Goal: Task Accomplishment & Management: Manage account settings

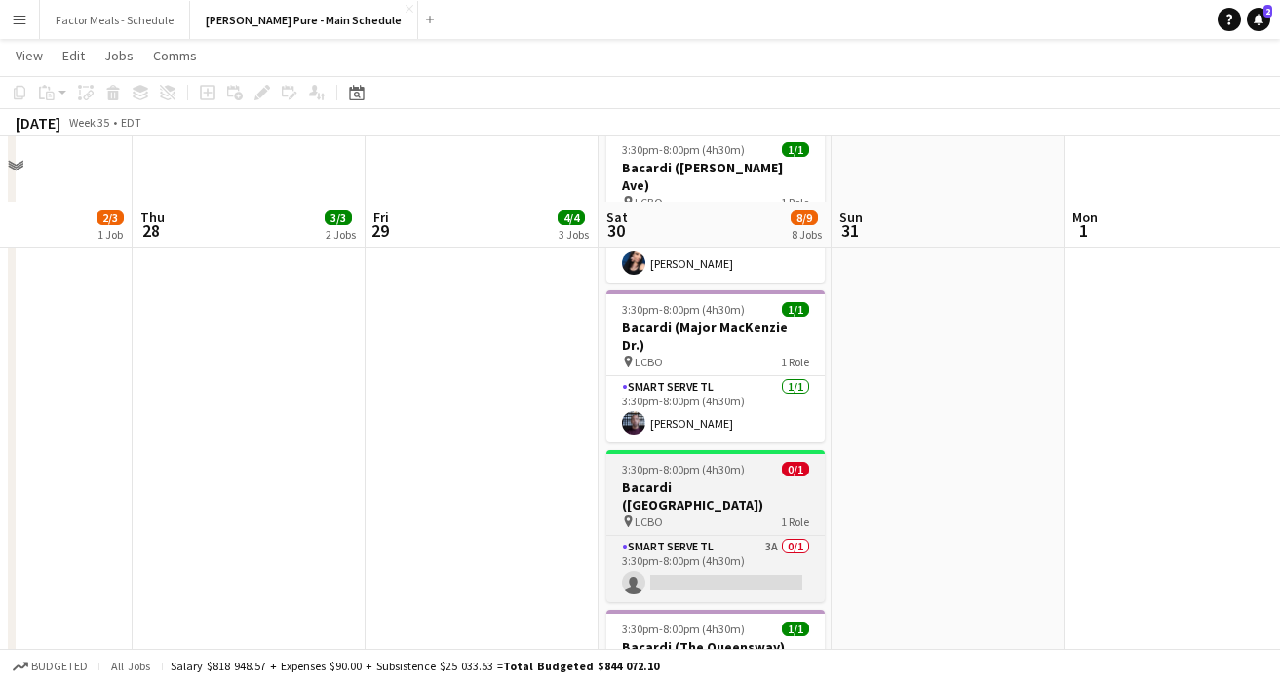
scroll to position [948, 0]
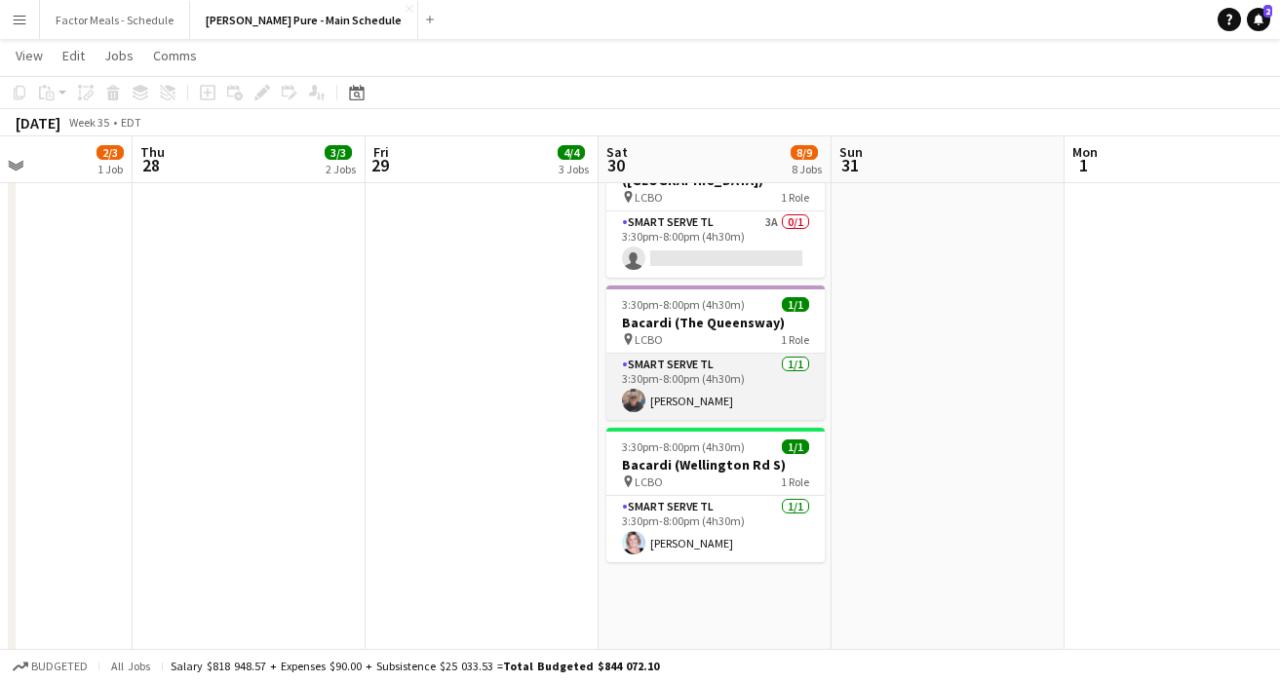
click at [716, 354] on app-card-role "Smart Serve TL [DATE] 3:30pm-8:00pm (4h30m) [PERSON_NAME]" at bounding box center [715, 387] width 218 height 66
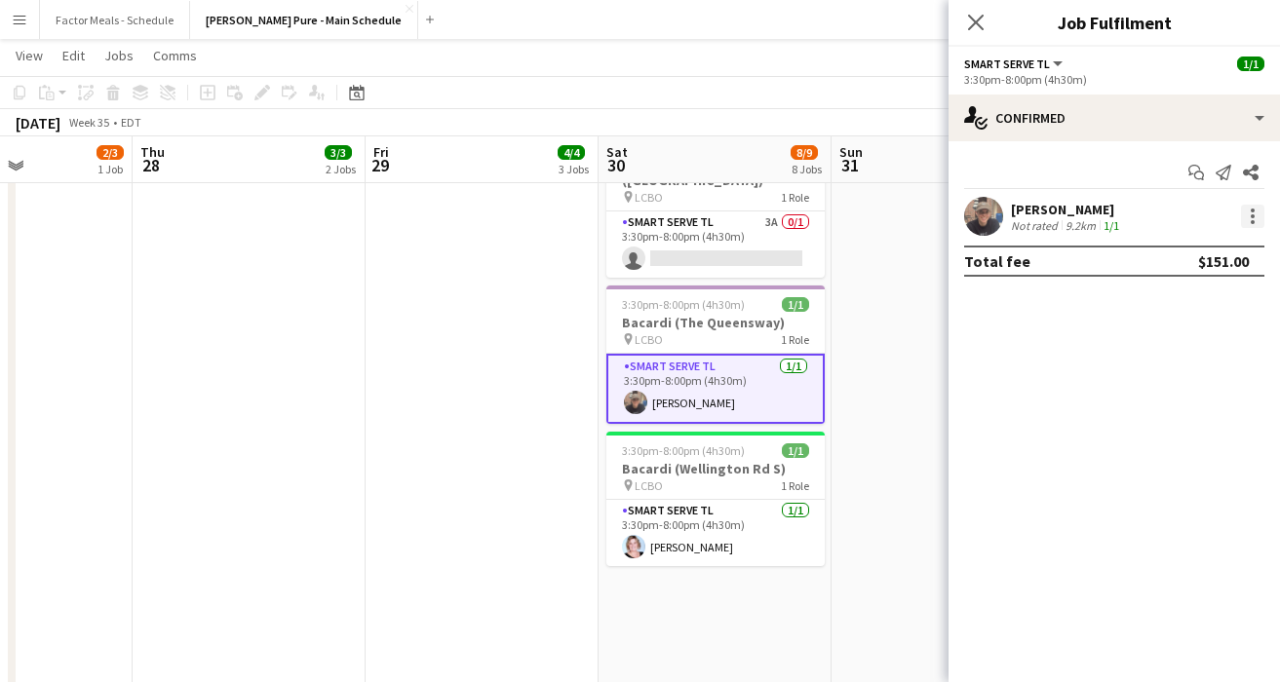
click at [1254, 214] on div at bounding box center [1252, 216] width 23 height 23
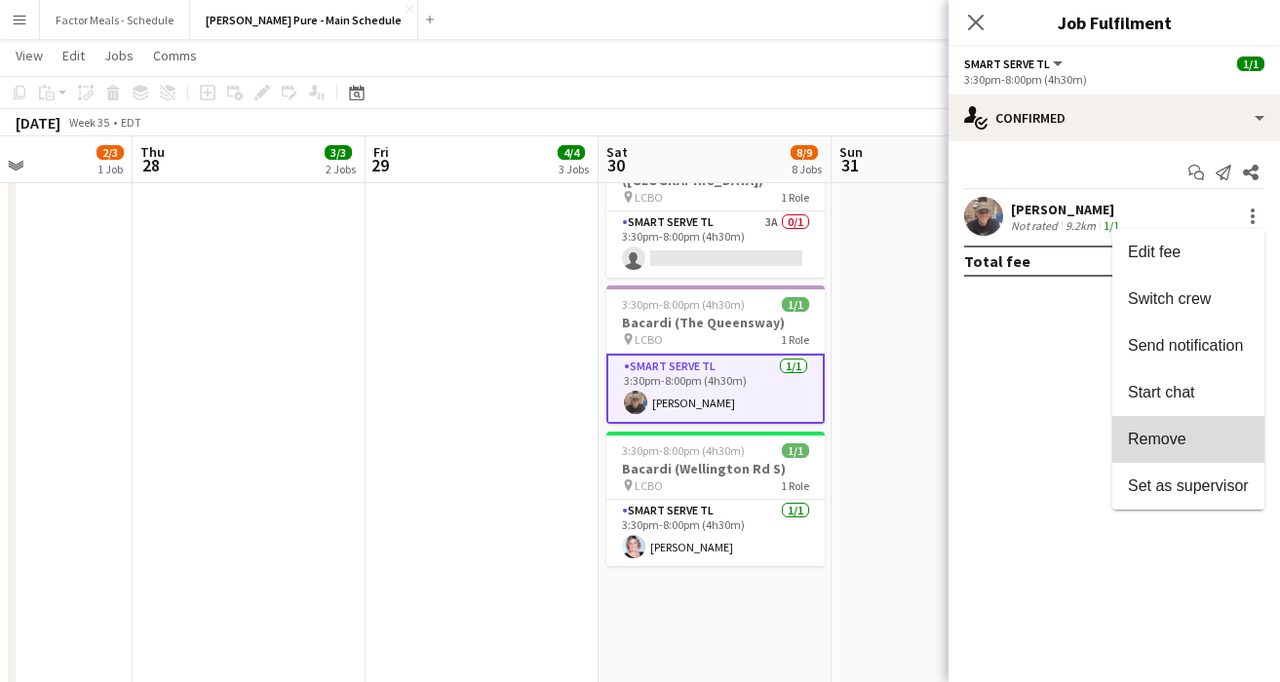
click at [1150, 436] on span "Remove" at bounding box center [1157, 439] width 58 height 17
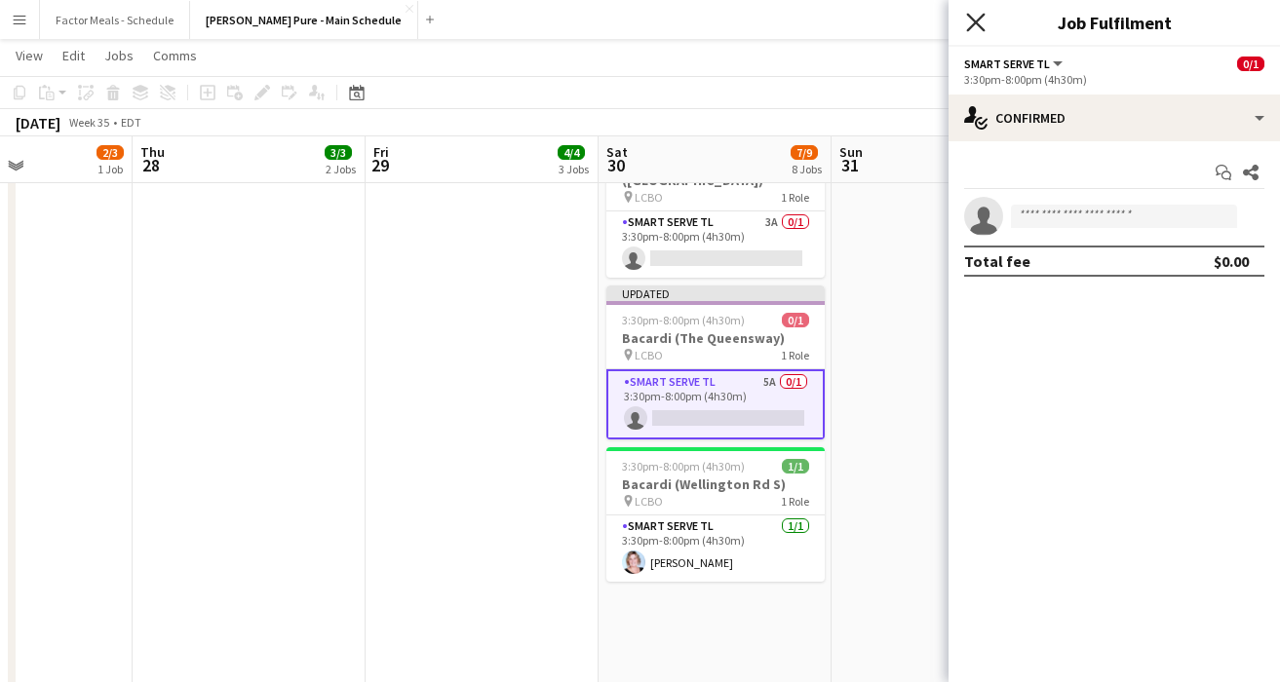
click at [979, 23] on icon "Close pop-in" at bounding box center [975, 22] width 19 height 19
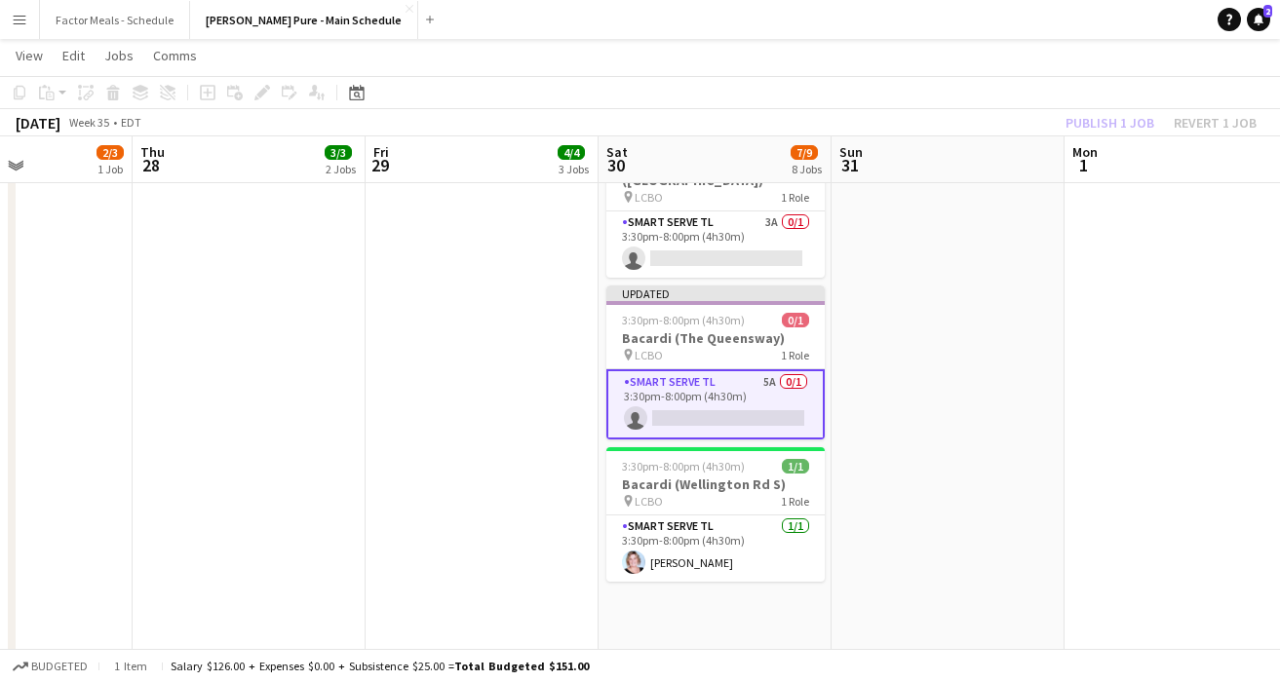
click at [935, 291] on app-date-cell at bounding box center [947, 540] width 233 height 2541
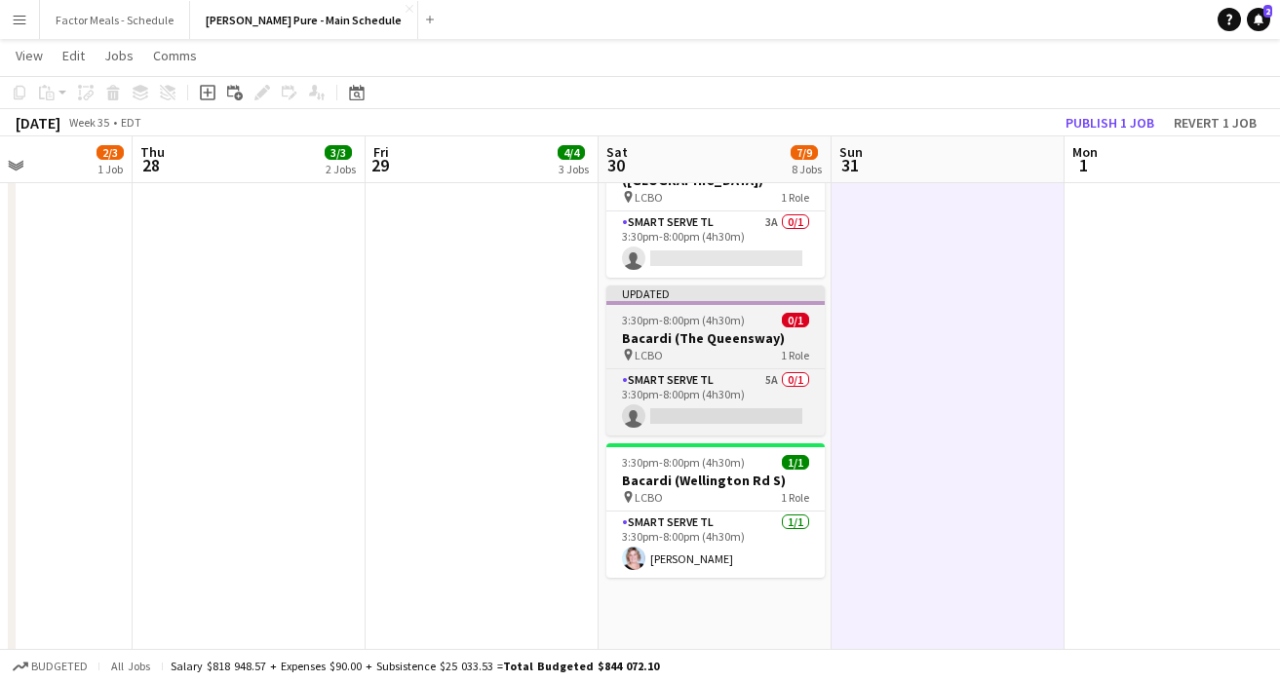
click at [695, 286] on div "Updated" at bounding box center [715, 294] width 218 height 16
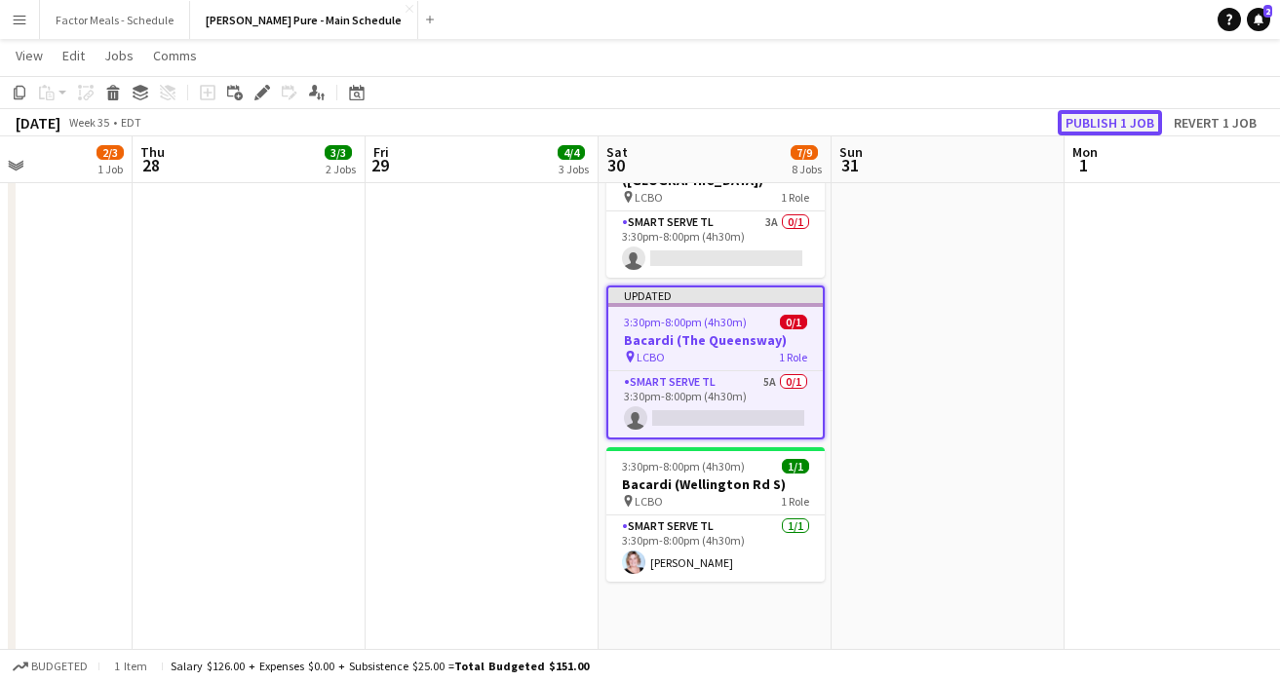
click at [1097, 126] on button "Publish 1 job" at bounding box center [1109, 122] width 104 height 25
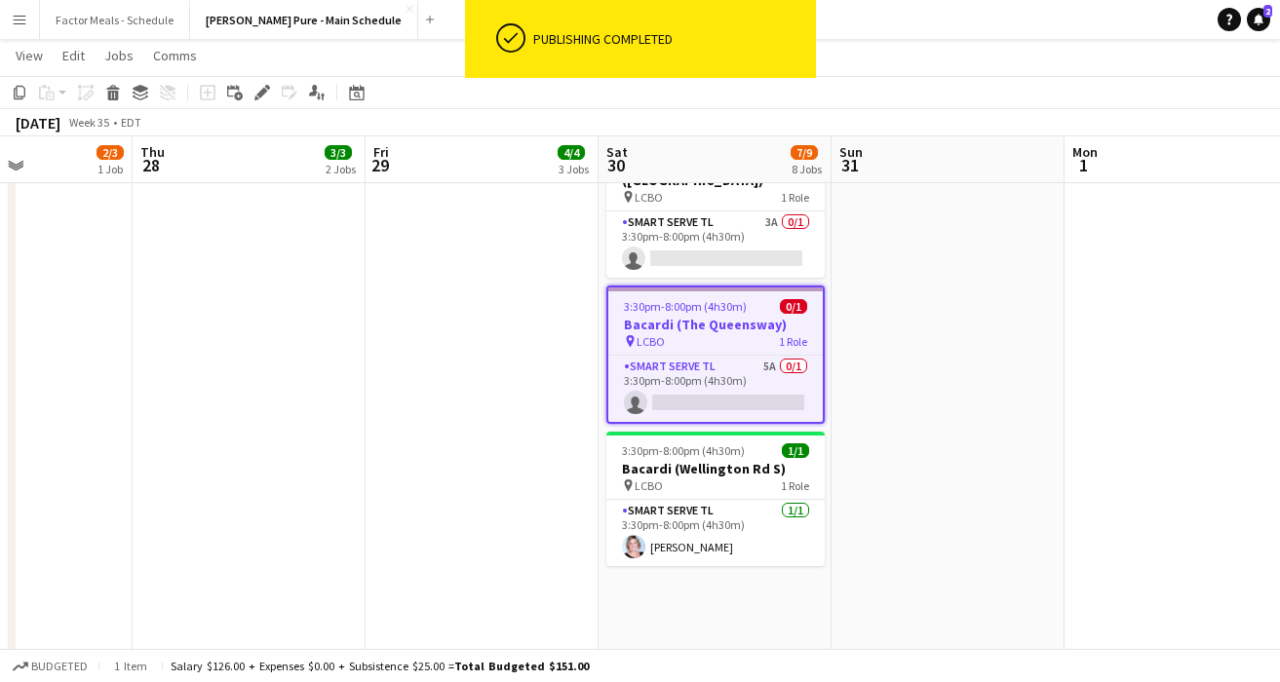
click at [938, 436] on app-date-cell at bounding box center [947, 540] width 233 height 2541
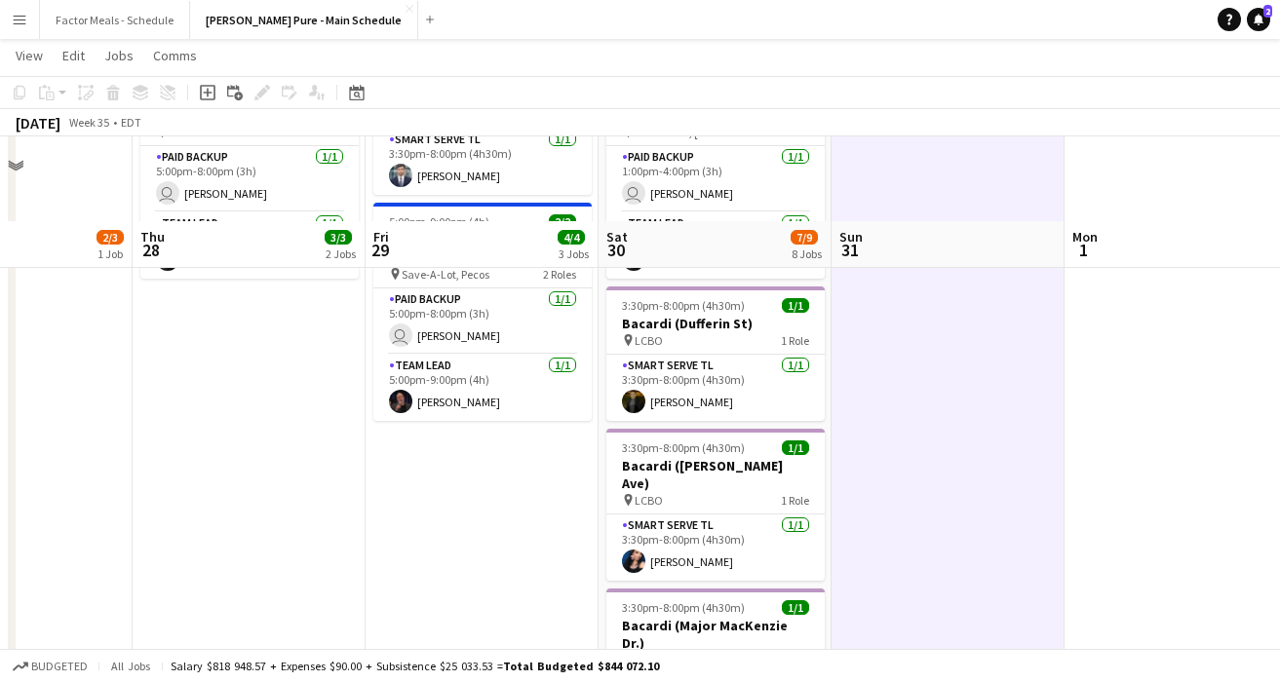
scroll to position [654, 0]
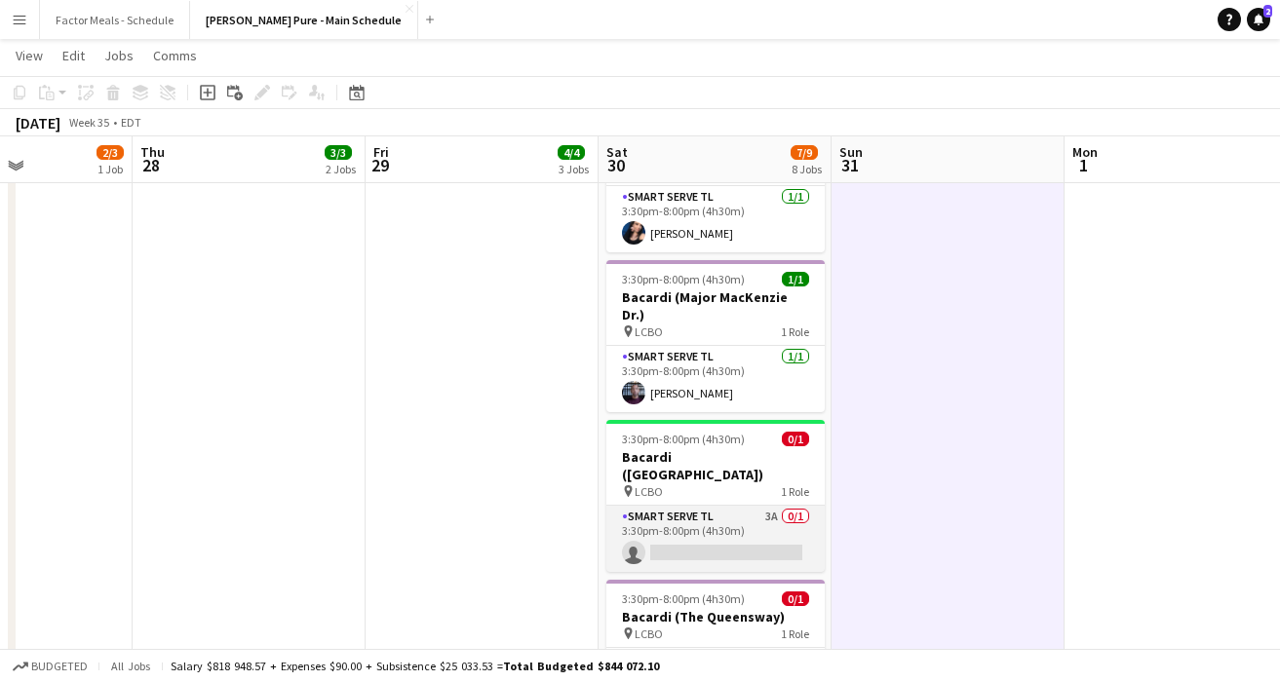
click at [710, 506] on app-card-role "Smart Serve TL 3A 0/1 3:30pm-8:00pm (4h30m) single-neutral-actions" at bounding box center [715, 539] width 218 height 66
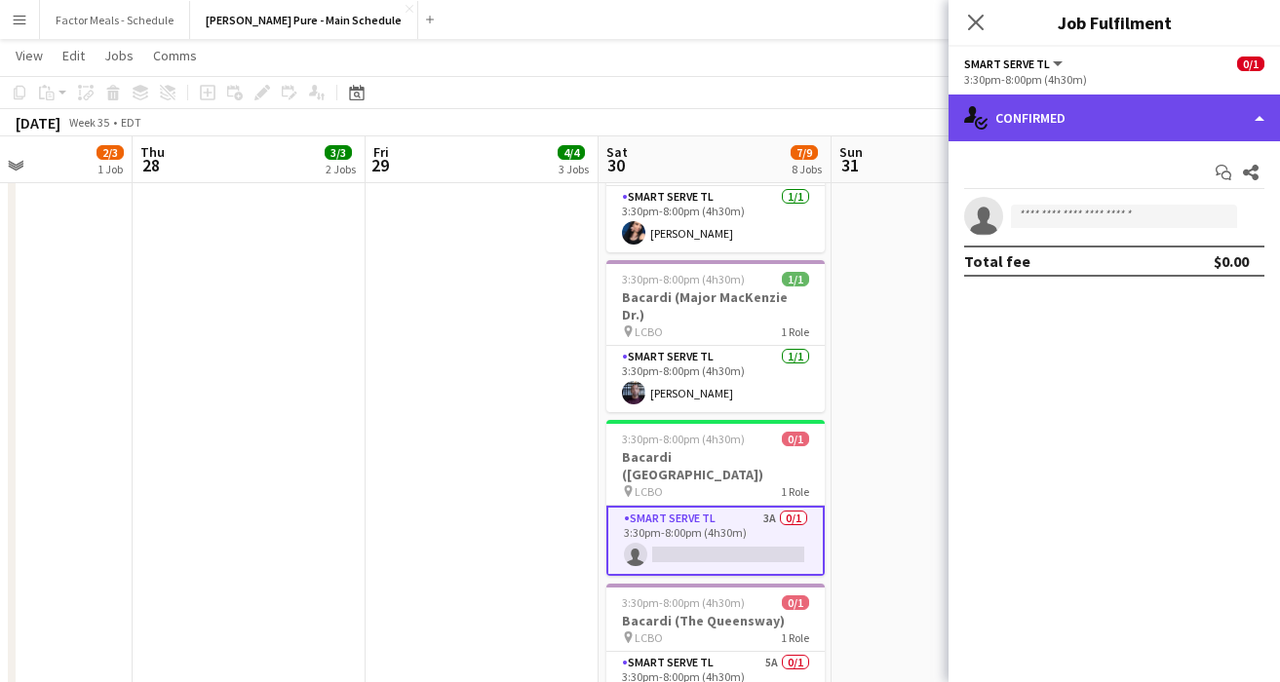
click at [1099, 119] on div "single-neutral-actions-check-2 Confirmed" at bounding box center [1113, 118] width 331 height 47
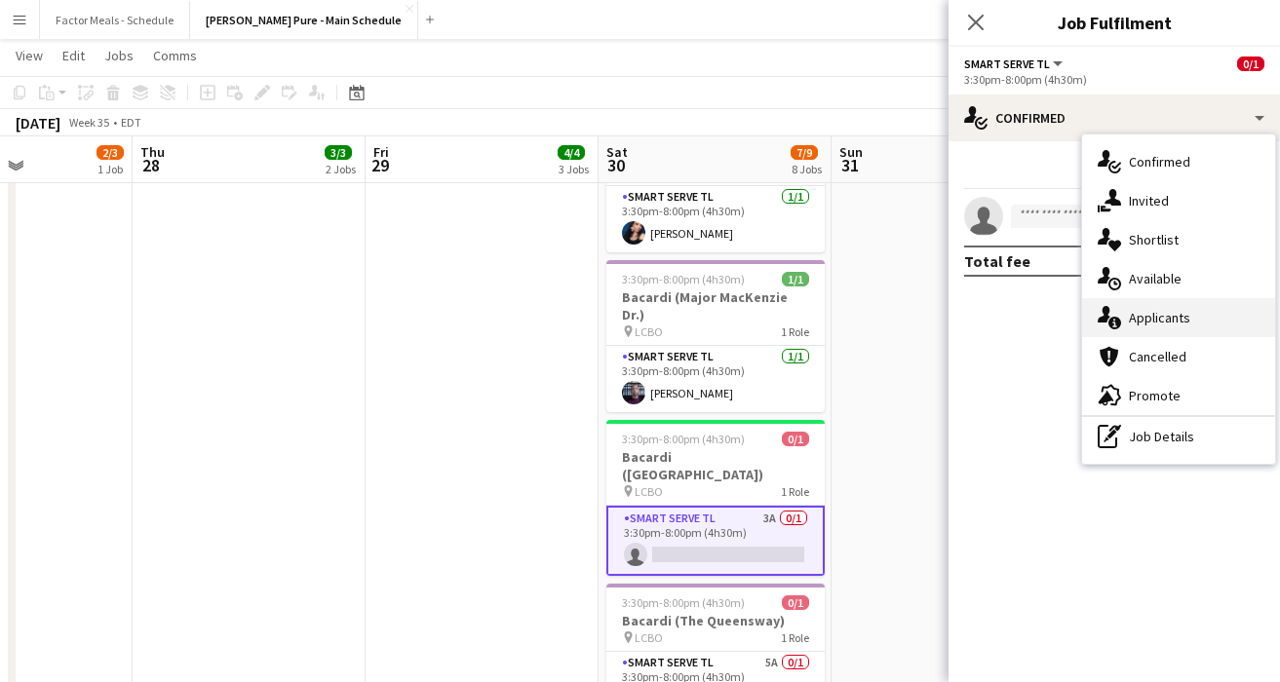
click at [1173, 315] on div "single-neutral-actions-information Applicants" at bounding box center [1178, 317] width 193 height 39
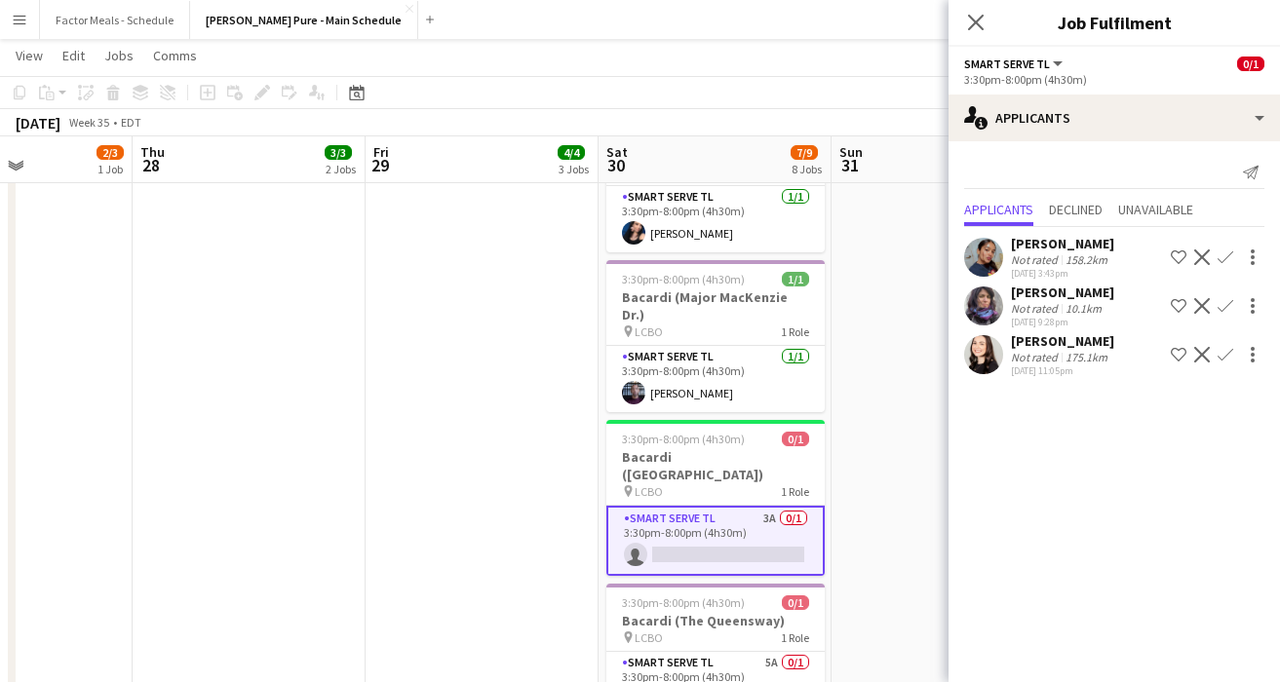
click at [983, 7] on div "Close pop-in" at bounding box center [975, 22] width 55 height 45
click at [972, 15] on icon "Close pop-in" at bounding box center [976, 23] width 16 height 16
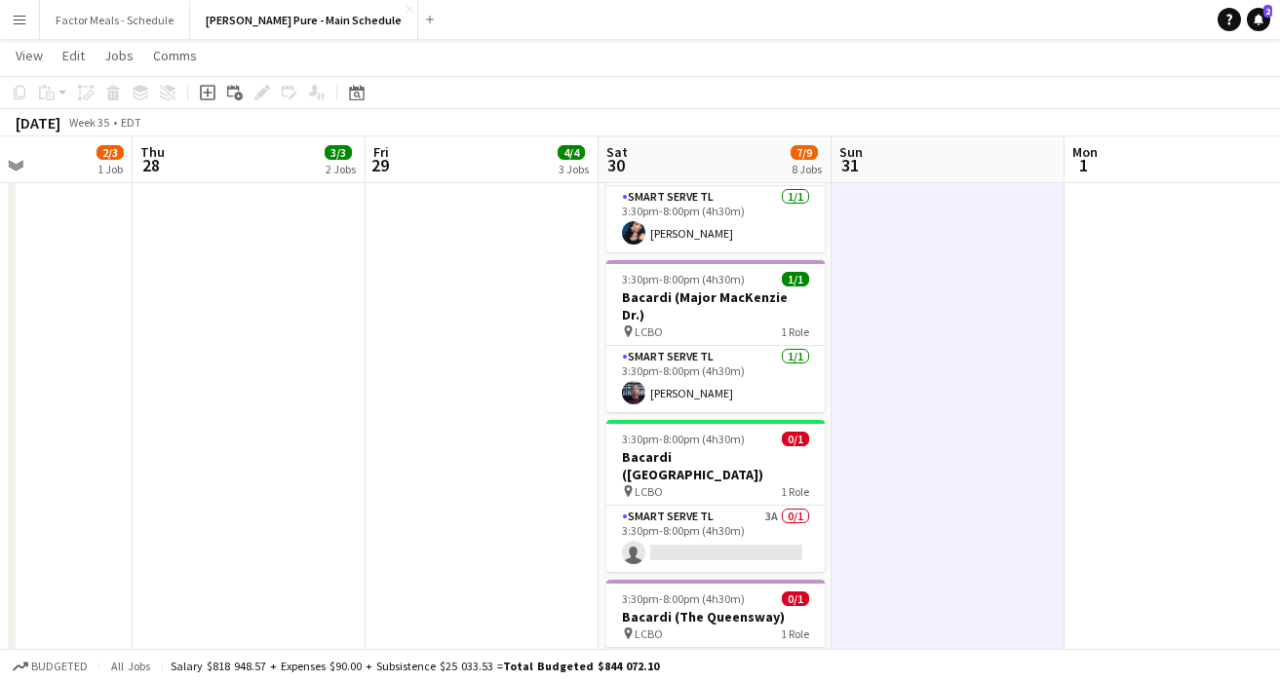
click at [707, 648] on app-card-role "Smart Serve TL 5A 0/1 3:30pm-8:00pm (4h30m) single-neutral-actions" at bounding box center [715, 681] width 218 height 66
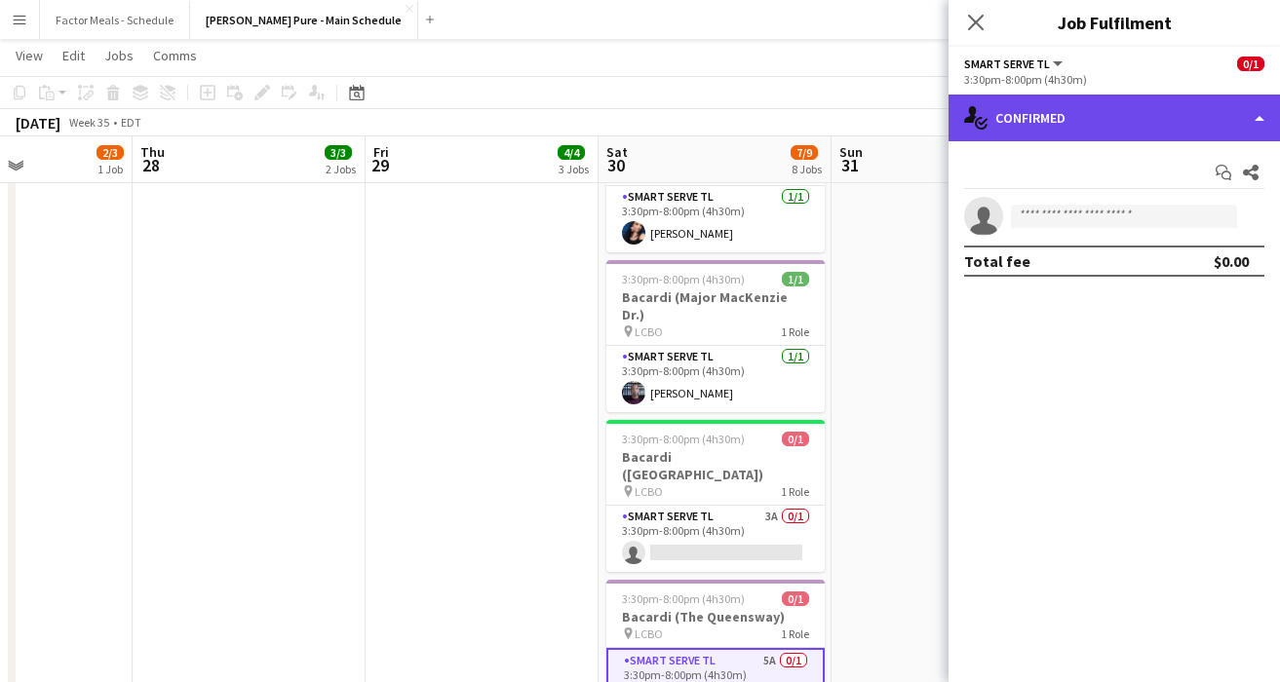
click at [1109, 114] on div "single-neutral-actions-check-2 Confirmed" at bounding box center [1113, 118] width 331 height 47
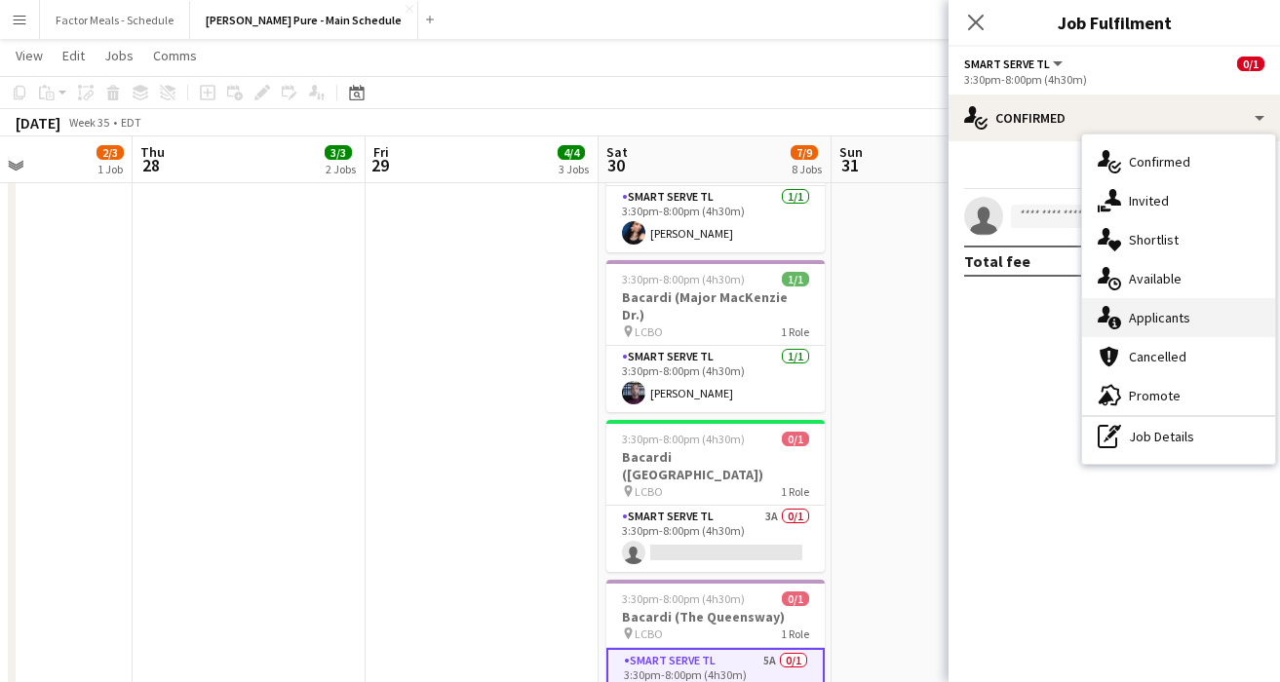
click at [1141, 319] on div "single-neutral-actions-information Applicants" at bounding box center [1178, 317] width 193 height 39
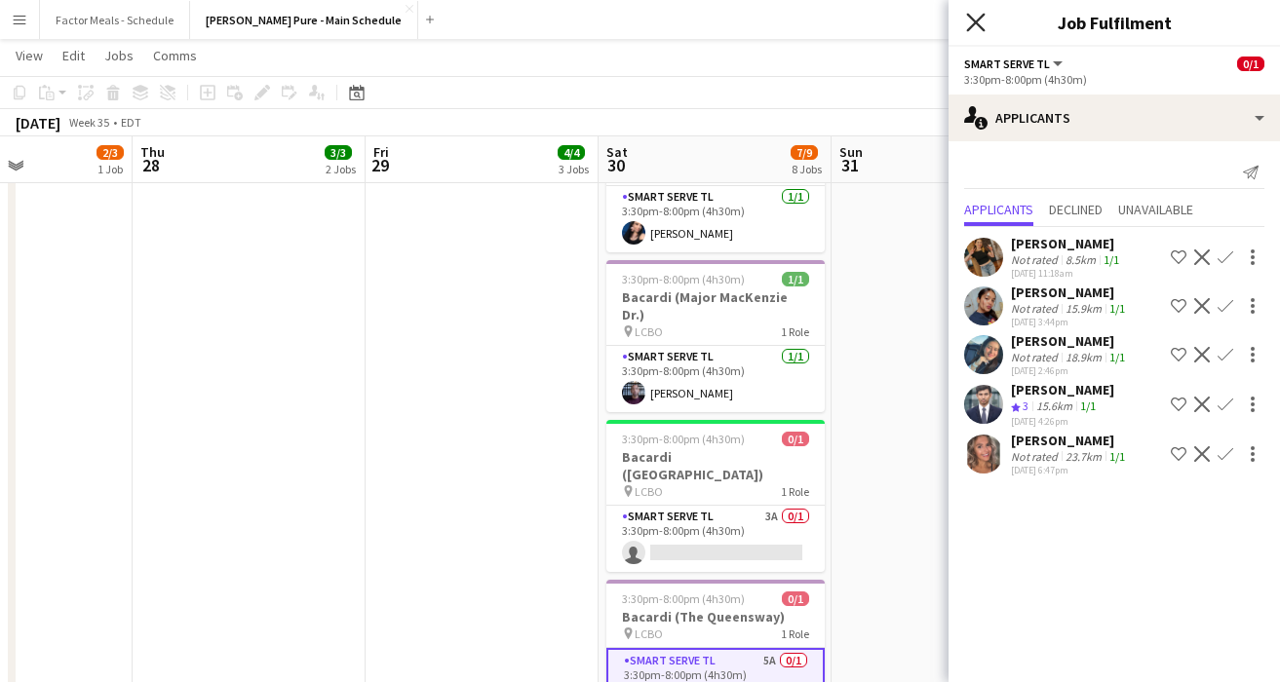
click at [975, 13] on icon "Close pop-in" at bounding box center [975, 22] width 19 height 19
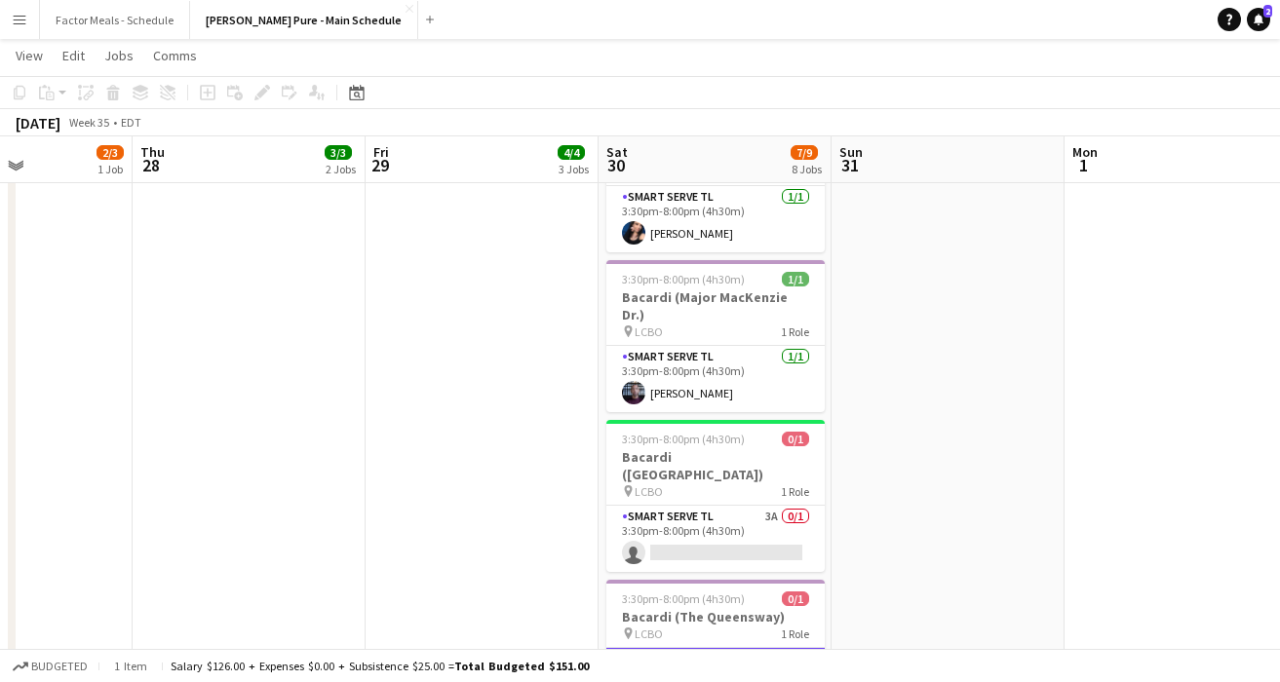
click at [674, 648] on app-card-role "Smart Serve TL 5A 0/1 3:30pm-8:00pm (4h30m) single-neutral-actions" at bounding box center [715, 683] width 218 height 70
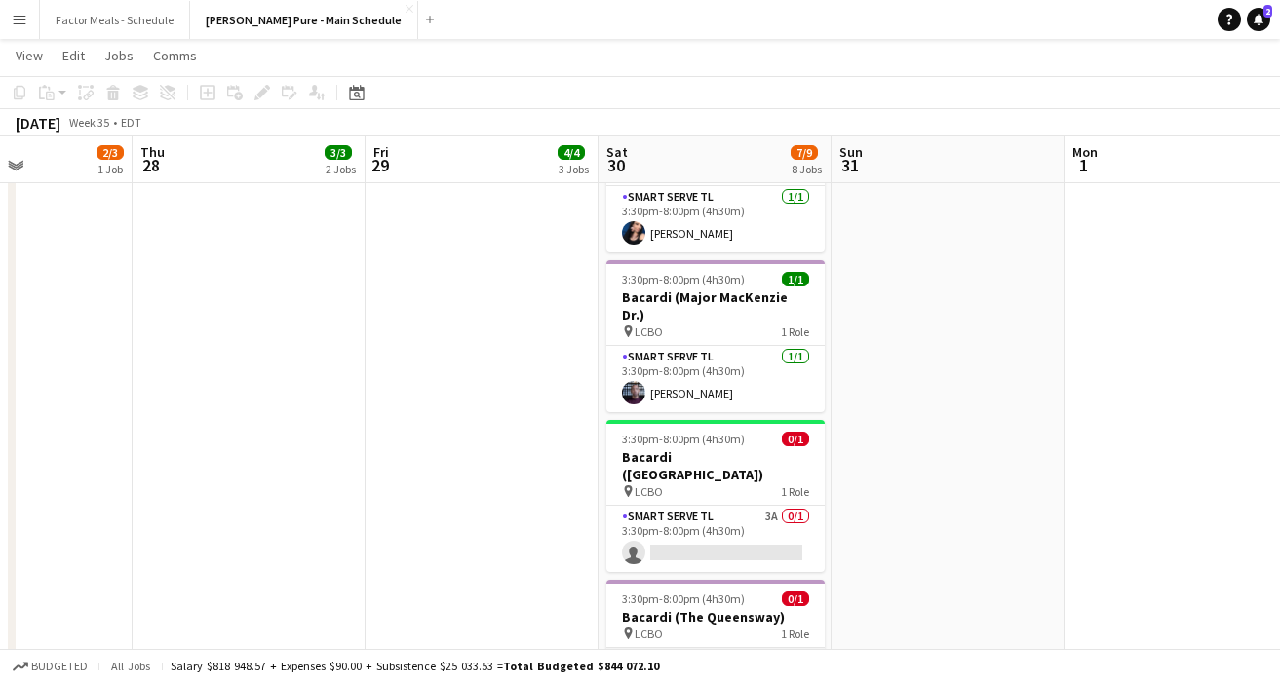
click at [674, 648] on app-card-role "Smart Serve TL 5A 0/1 3:30pm-8:00pm (4h30m) single-neutral-actions" at bounding box center [715, 681] width 218 height 66
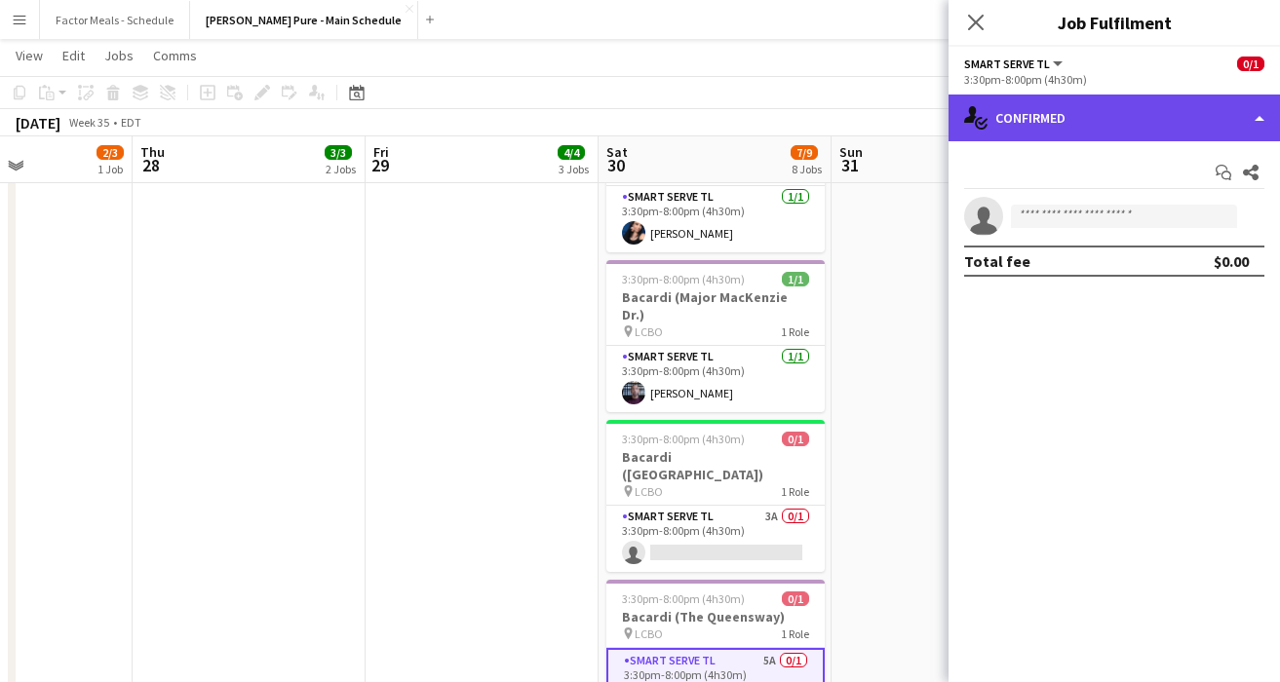
click at [1109, 118] on div "single-neutral-actions-check-2 Confirmed" at bounding box center [1113, 118] width 331 height 47
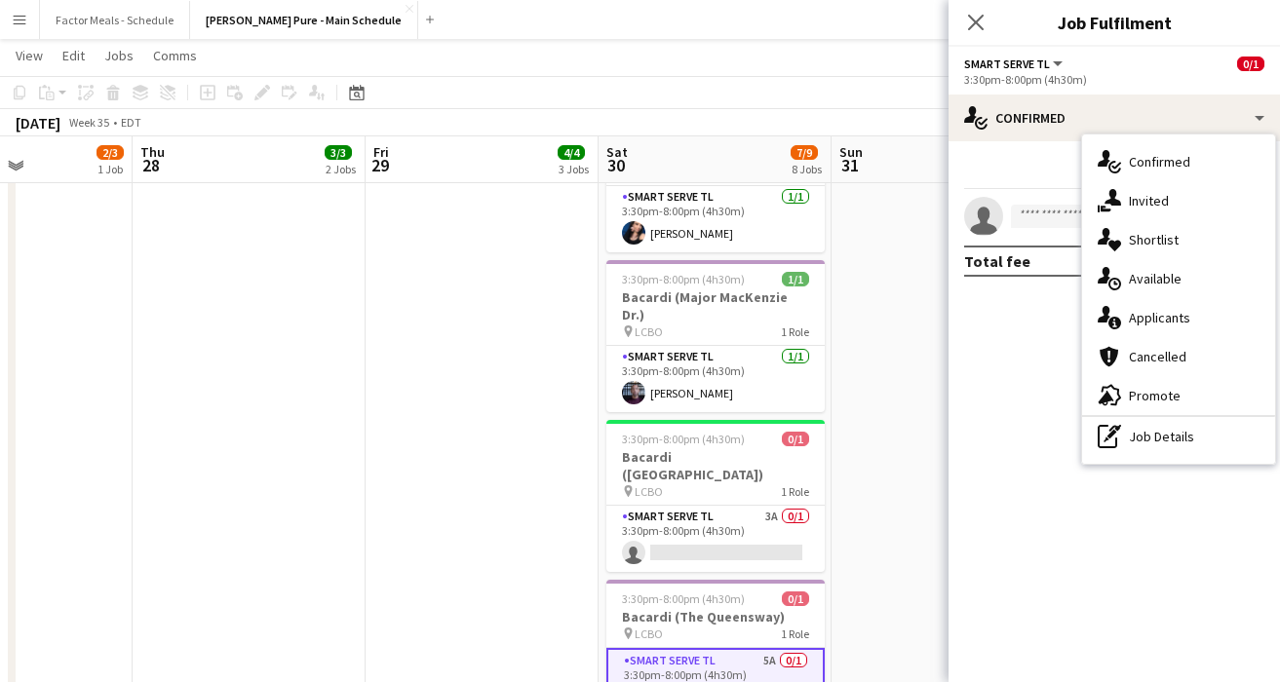
click at [1163, 317] on div "single-neutral-actions-information Applicants" at bounding box center [1178, 317] width 193 height 39
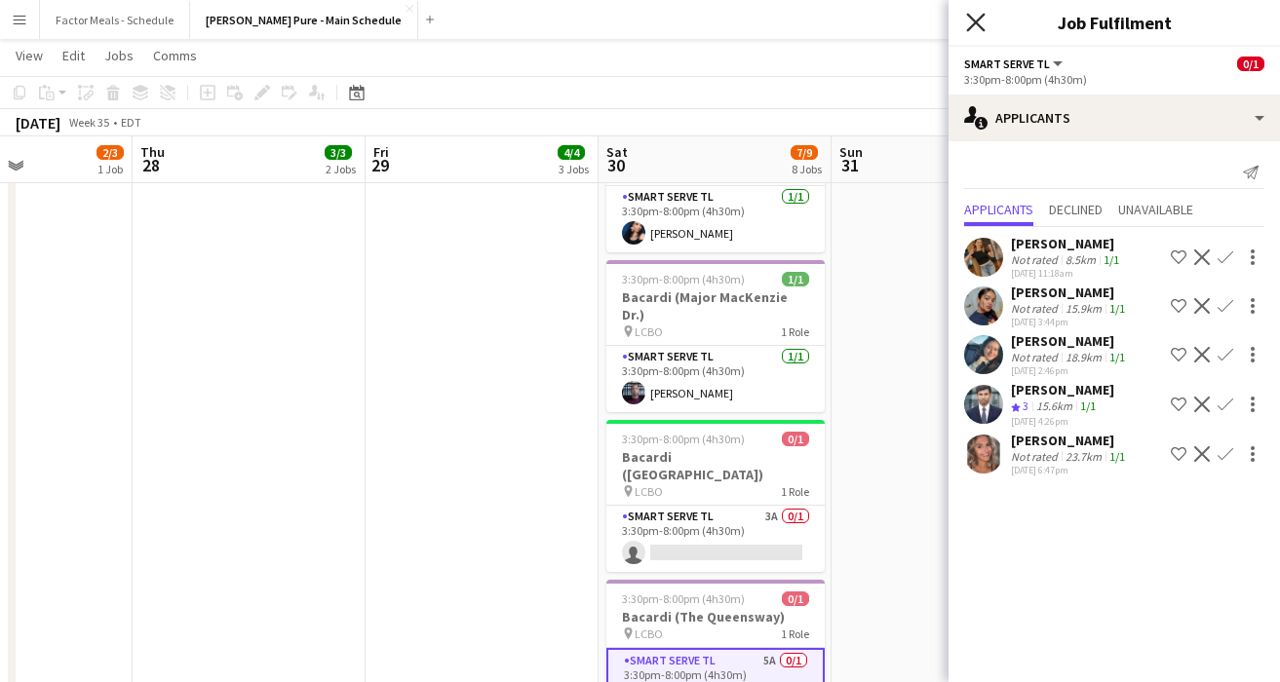
click at [979, 25] on icon at bounding box center [975, 22] width 19 height 19
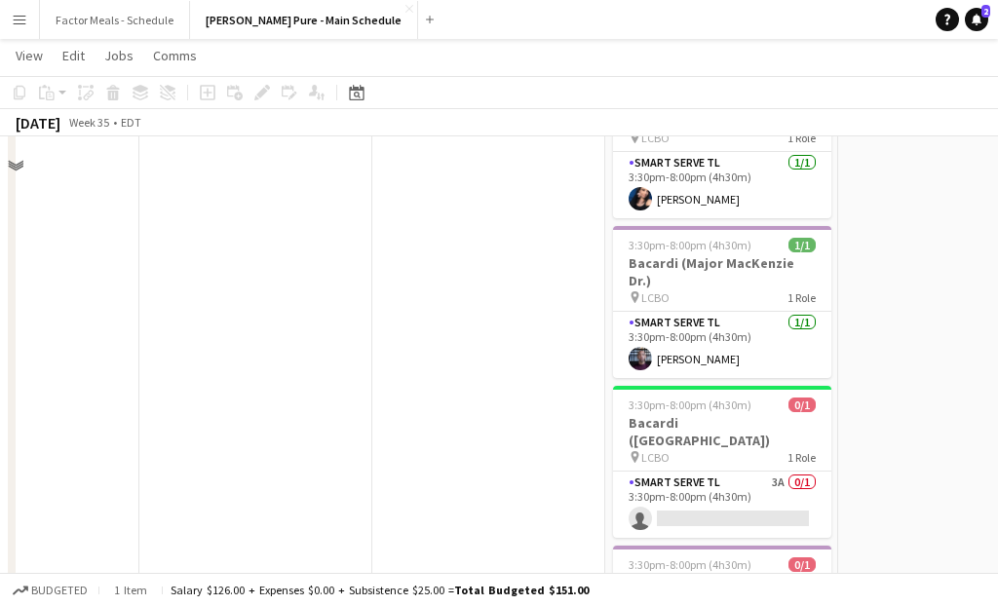
scroll to position [717, 0]
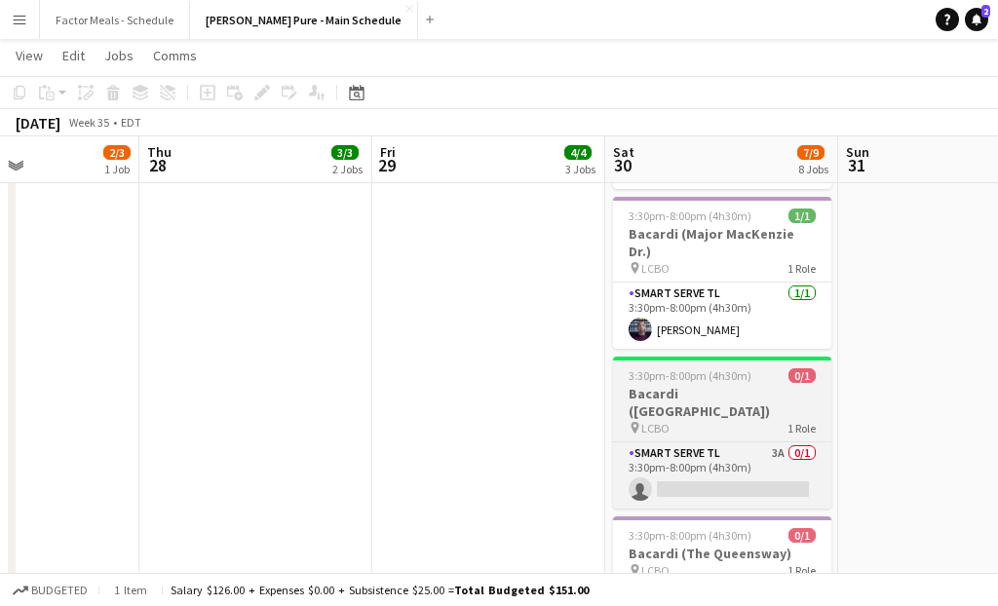
click at [818, 357] on app-job-card "3:30pm-8:00pm (4h30m) 0/1 Bacardi ([GEOGRAPHIC_DATA]) pin LCBO 1 Role Smart Ser…" at bounding box center [722, 433] width 218 height 152
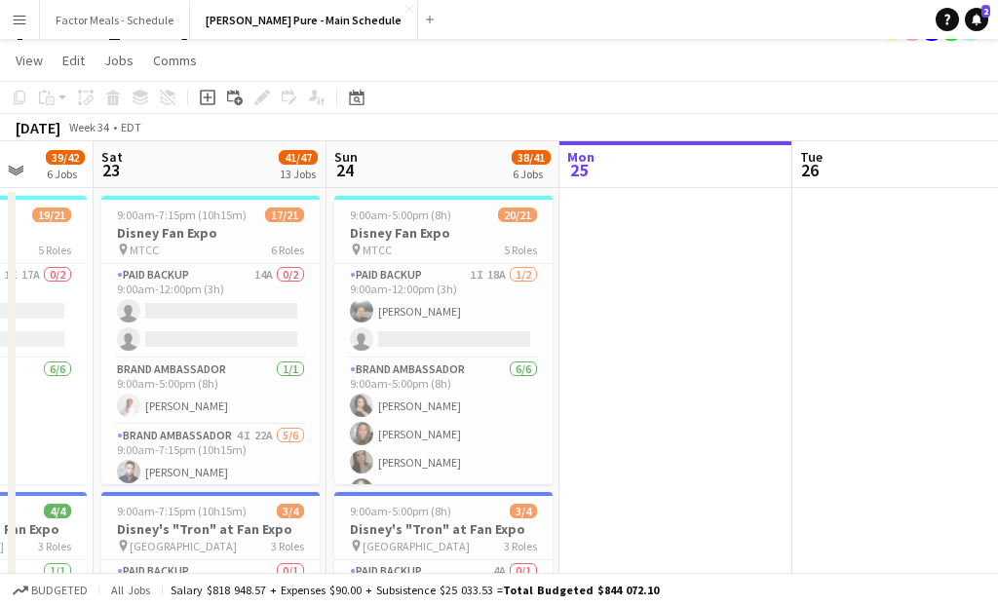
scroll to position [0, 606]
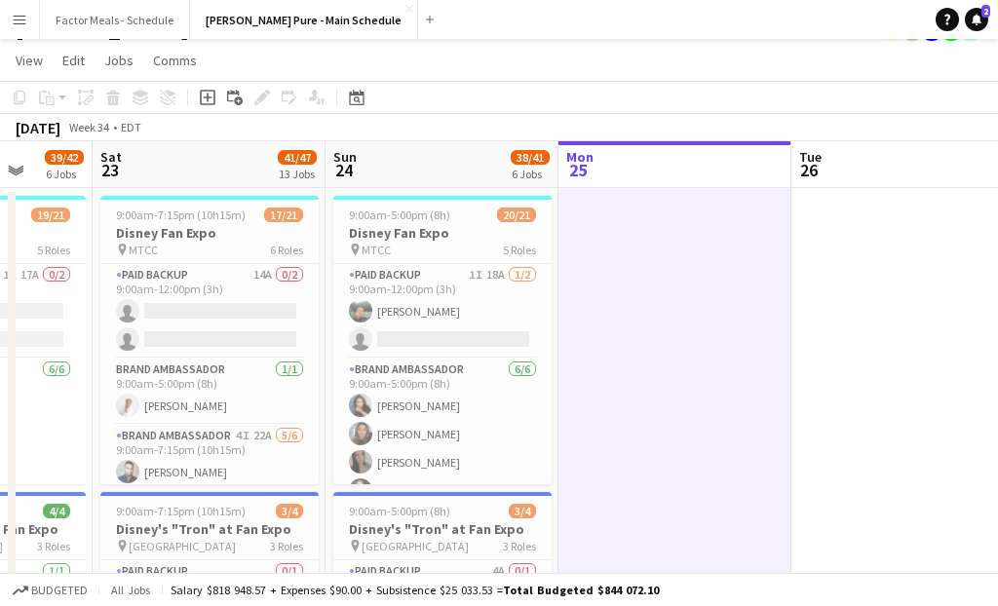
scroll to position [0, 0]
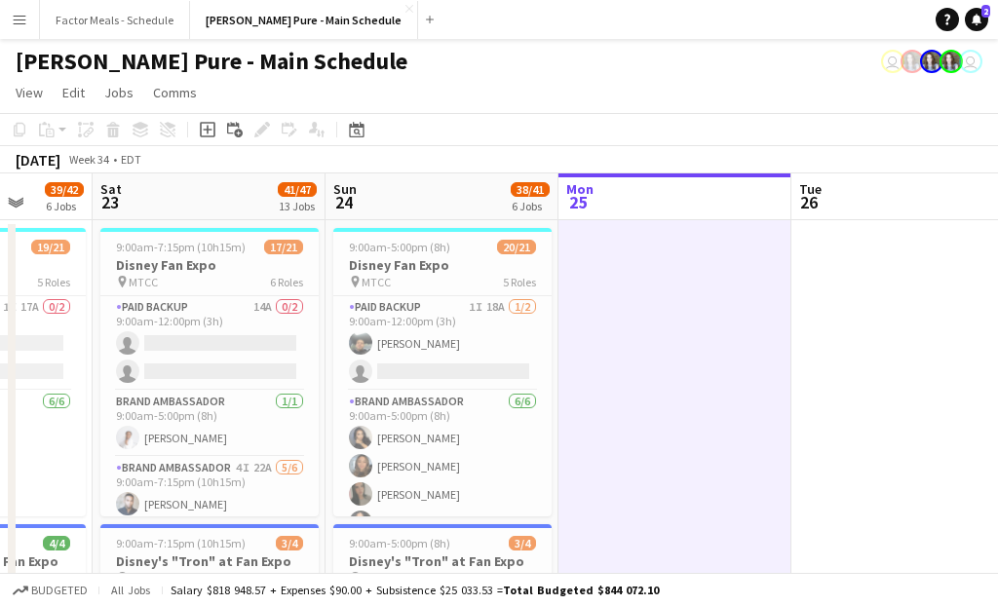
click at [496, 88] on app-page-menu "View Day view expanded Day view collapsed Month view Date picker Jump to [DATE]…" at bounding box center [499, 94] width 998 height 37
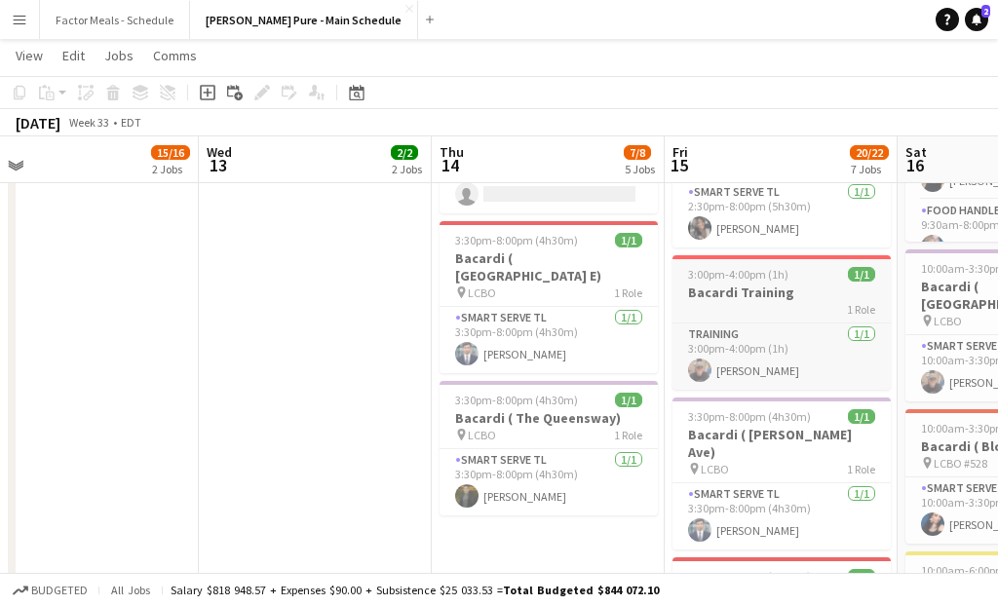
click at [717, 287] on h3 "Bacardi Training" at bounding box center [781, 293] width 218 height 18
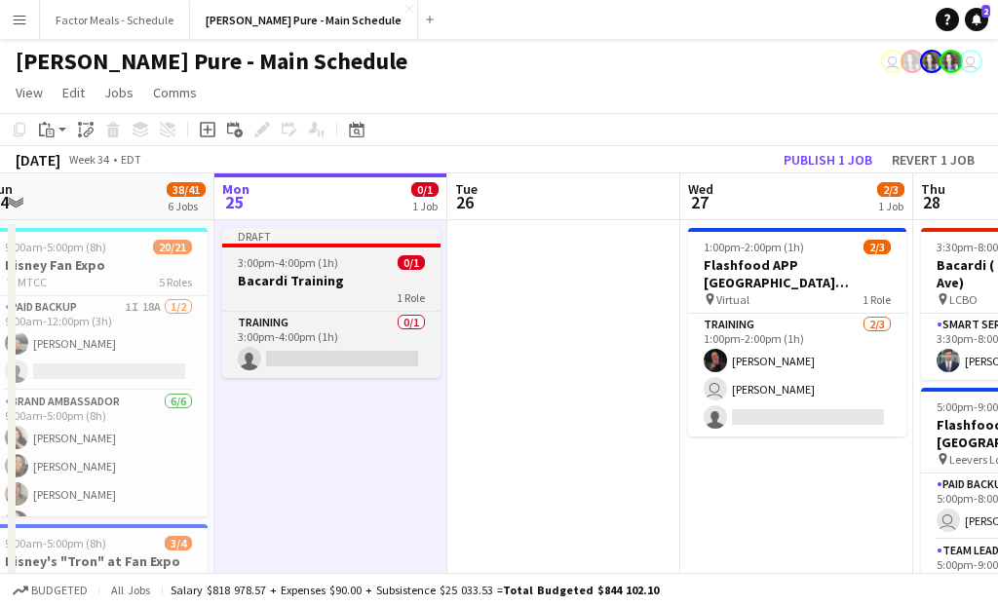
click at [300, 275] on h3 "Bacardi Training" at bounding box center [331, 281] width 218 height 18
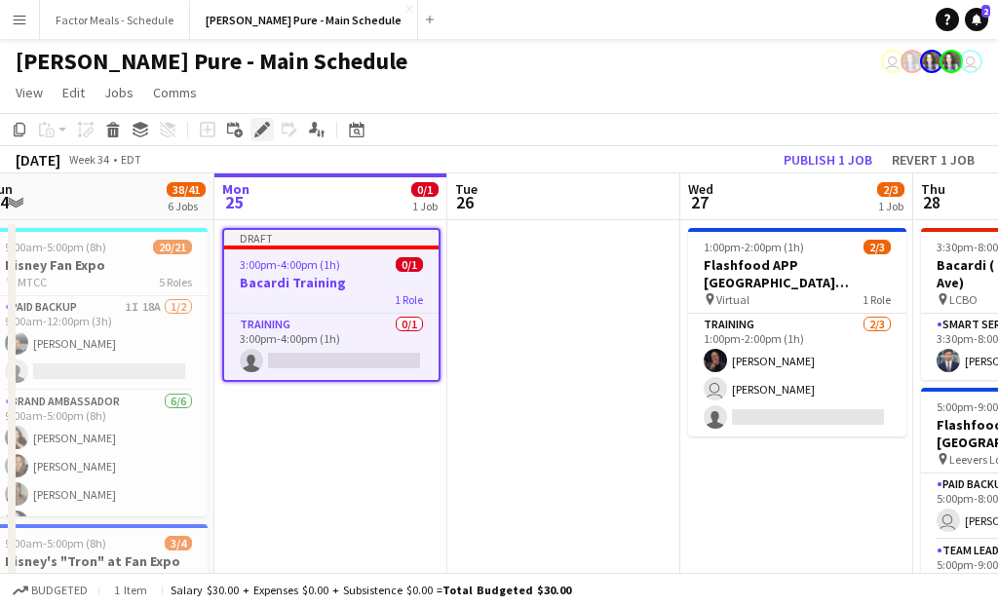
click at [262, 136] on icon "Edit" at bounding box center [262, 130] width 16 height 16
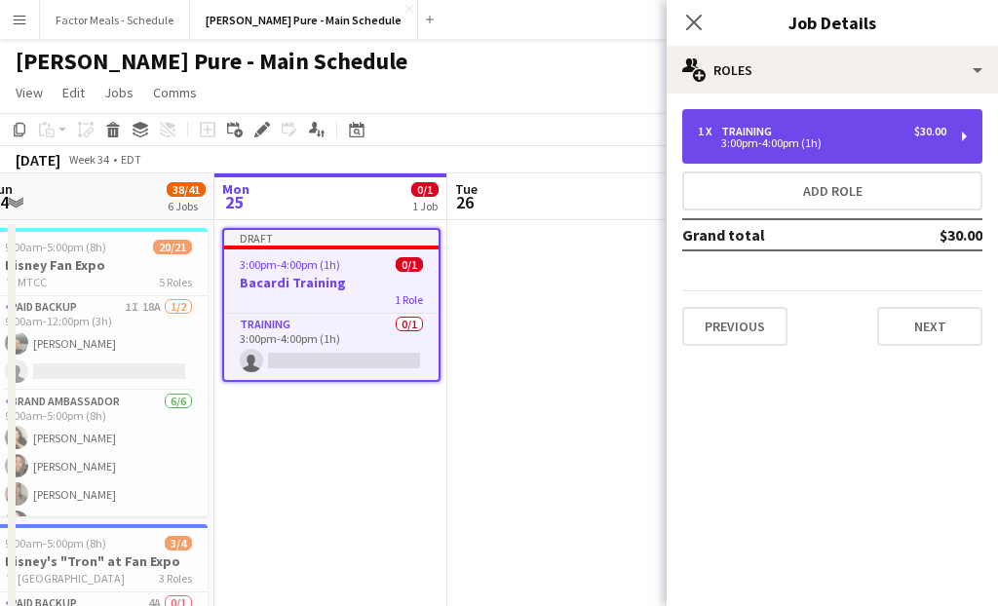
click at [699, 140] on div "3:00pm-4:00pm (1h)" at bounding box center [822, 143] width 249 height 10
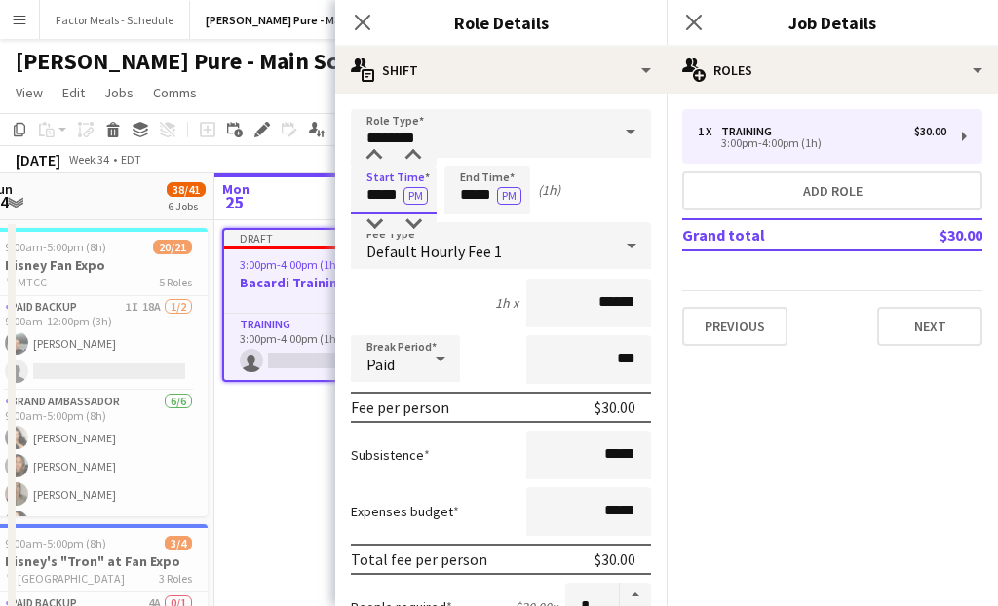
click at [378, 198] on input "*****" at bounding box center [394, 190] width 86 height 49
click at [375, 148] on div at bounding box center [374, 155] width 39 height 19
click at [372, 223] on div at bounding box center [374, 223] width 39 height 19
type input "*****"
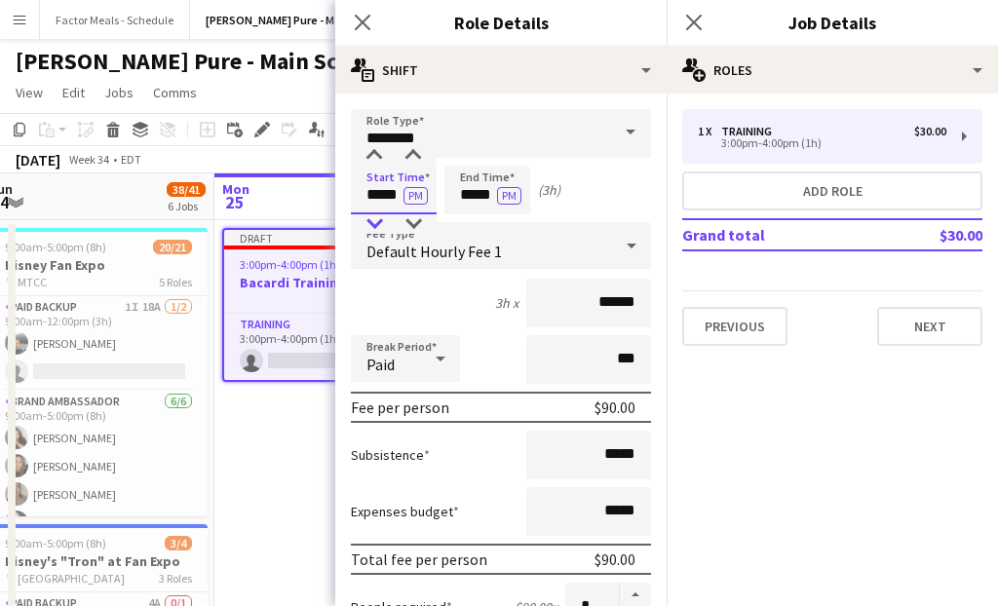
click at [372, 223] on div at bounding box center [374, 223] width 39 height 19
click at [474, 196] on input "*****" at bounding box center [487, 190] width 86 height 49
click at [473, 229] on div at bounding box center [467, 223] width 39 height 19
click at [472, 229] on div at bounding box center [467, 223] width 39 height 19
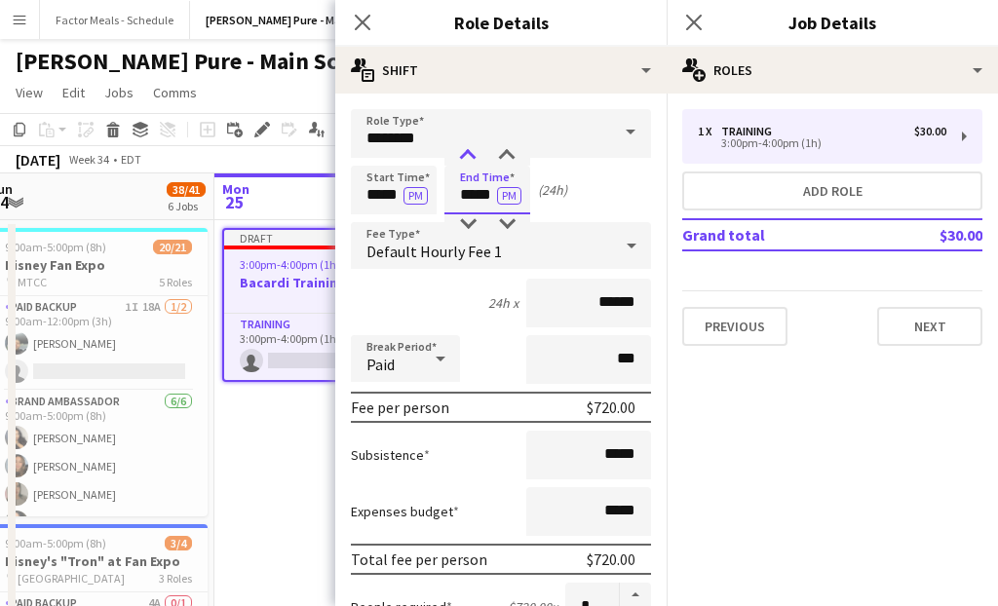
type input "*****"
click at [471, 154] on div at bounding box center [467, 155] width 39 height 19
click at [601, 192] on div "Start Time ***** PM End Time ***** PM (1h)" at bounding box center [501, 190] width 300 height 49
click at [364, 23] on icon at bounding box center [362, 22] width 19 height 19
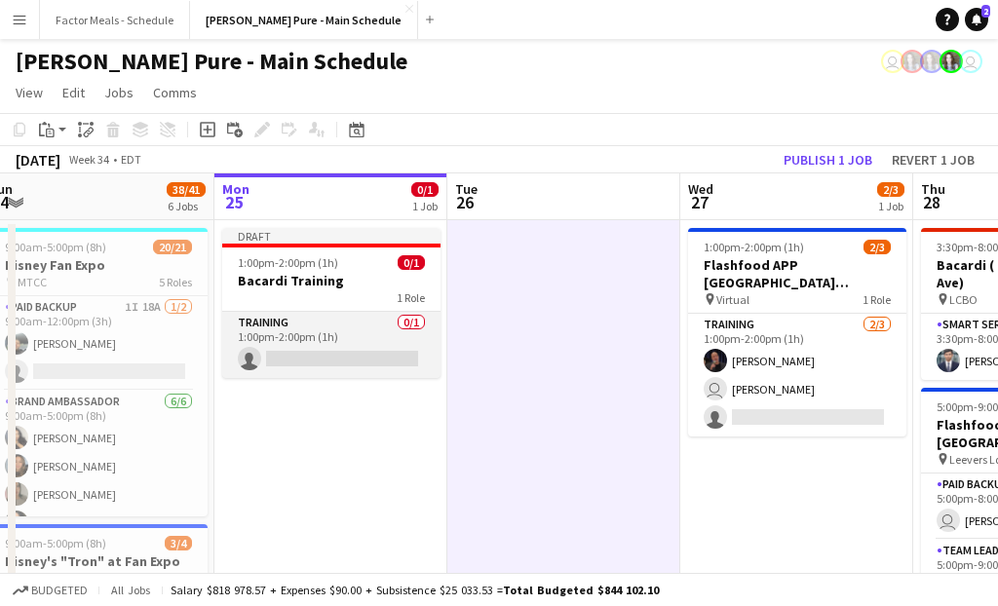
click at [321, 342] on app-card-role "Training 0/1 1:00pm-2:00pm (1h) single-neutral-actions" at bounding box center [331, 345] width 218 height 66
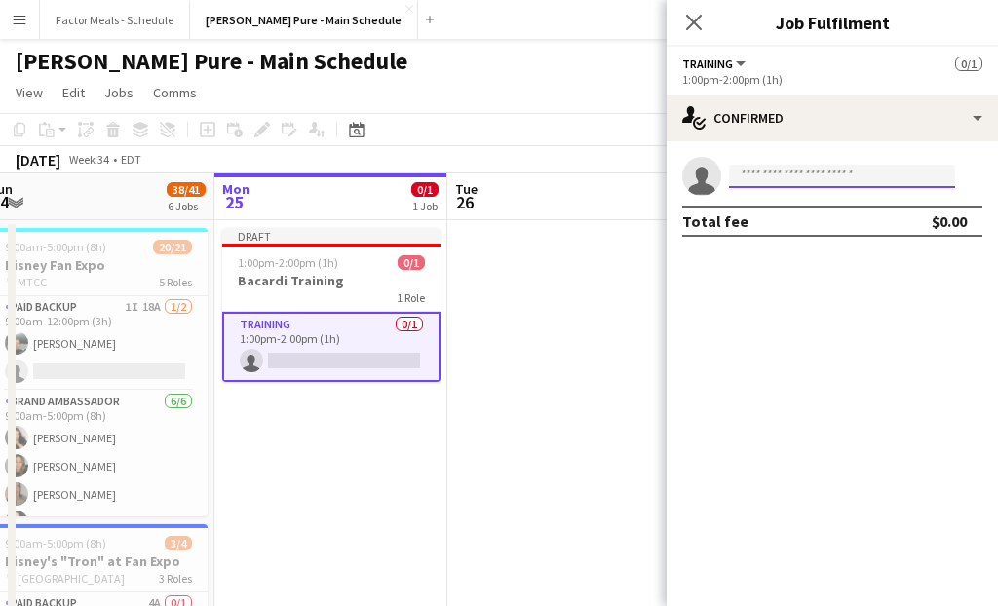
click at [743, 174] on input at bounding box center [842, 176] width 226 height 23
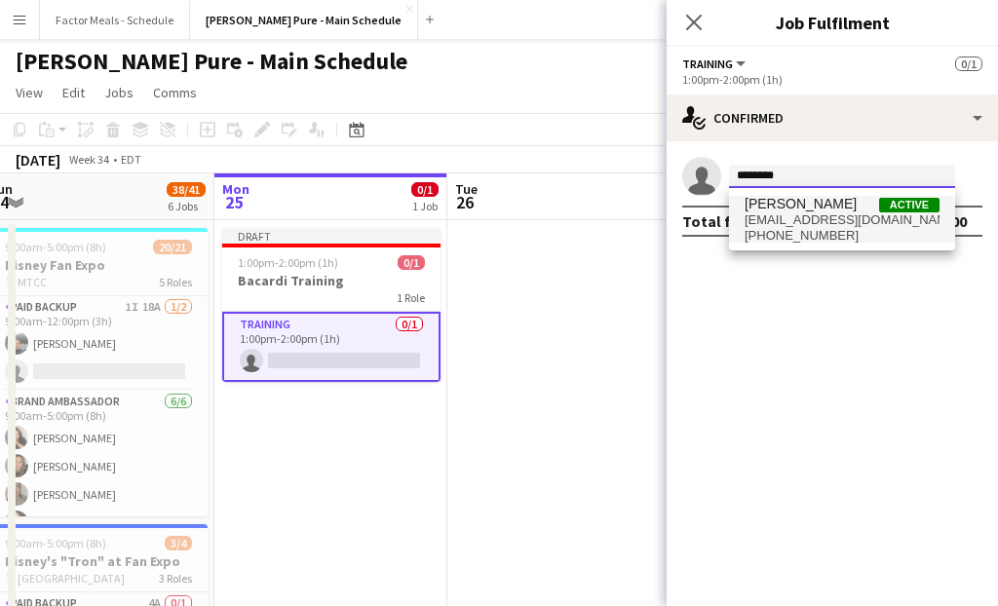
type input "********"
click at [779, 210] on span "[PERSON_NAME]" at bounding box center [801, 204] width 112 height 17
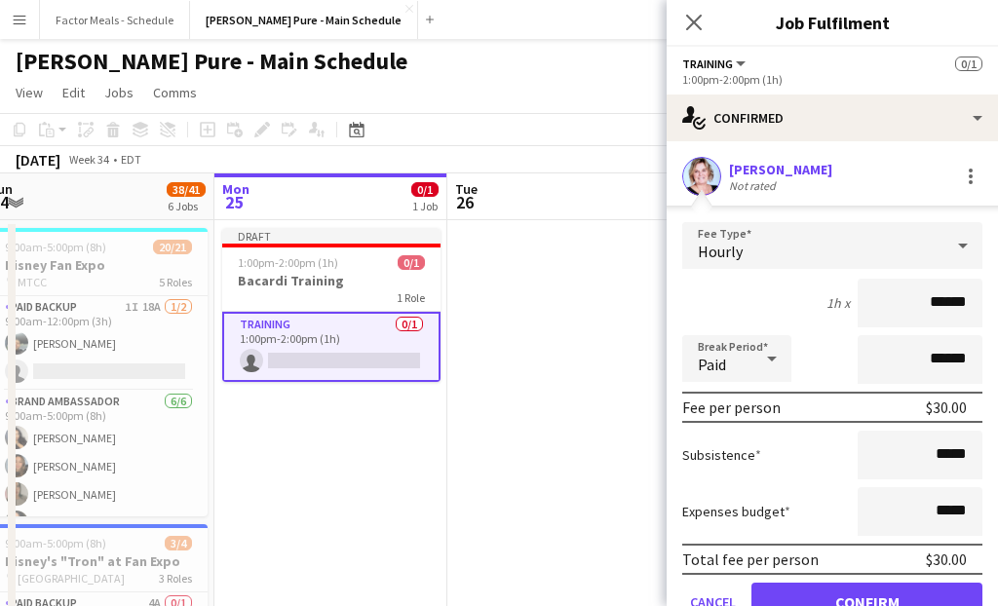
scroll to position [89, 0]
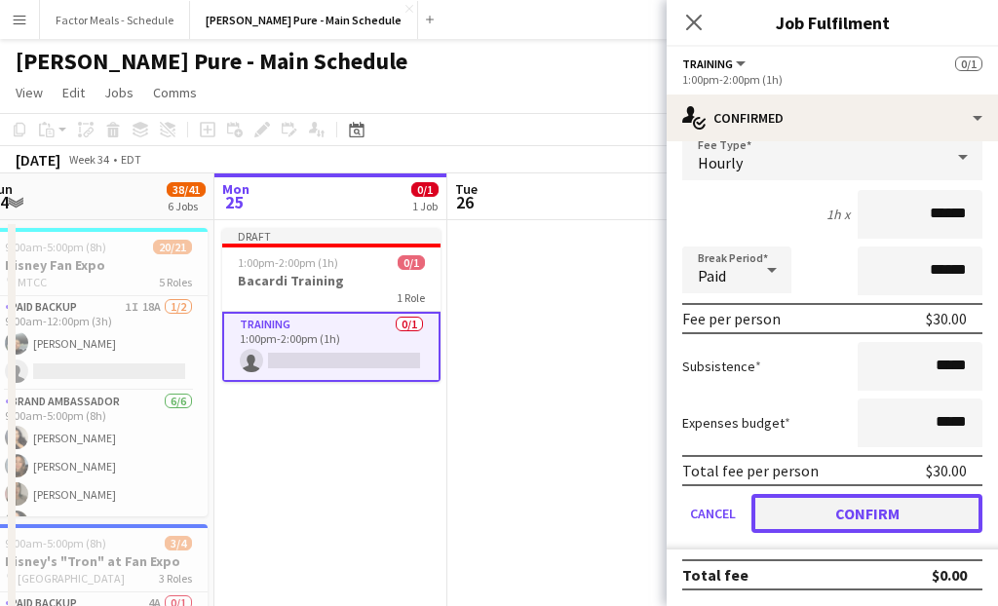
click at [776, 519] on button "Confirm" at bounding box center [866, 513] width 231 height 39
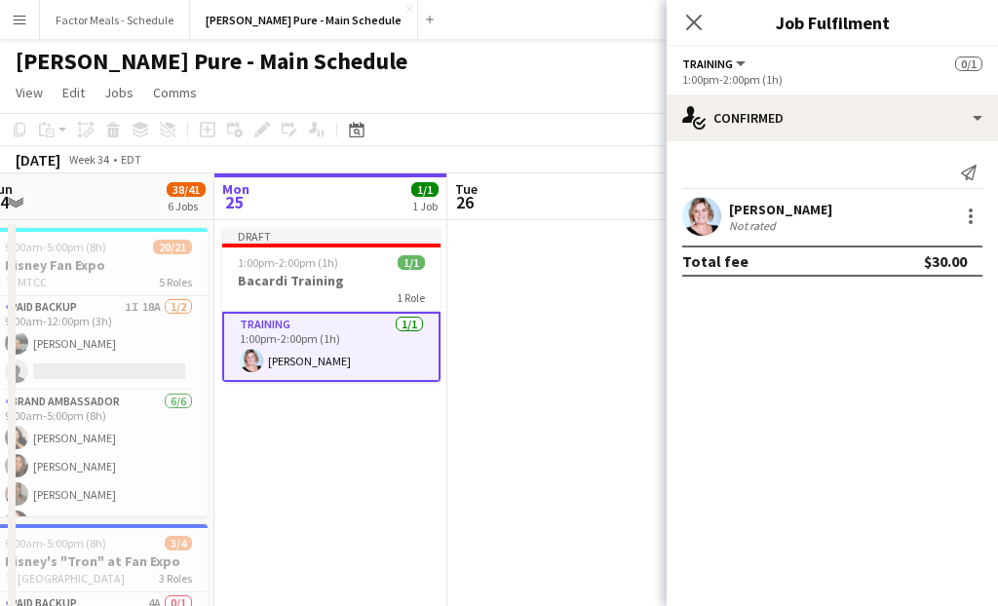
scroll to position [0, 0]
click at [697, 16] on icon "Close pop-in" at bounding box center [693, 22] width 19 height 19
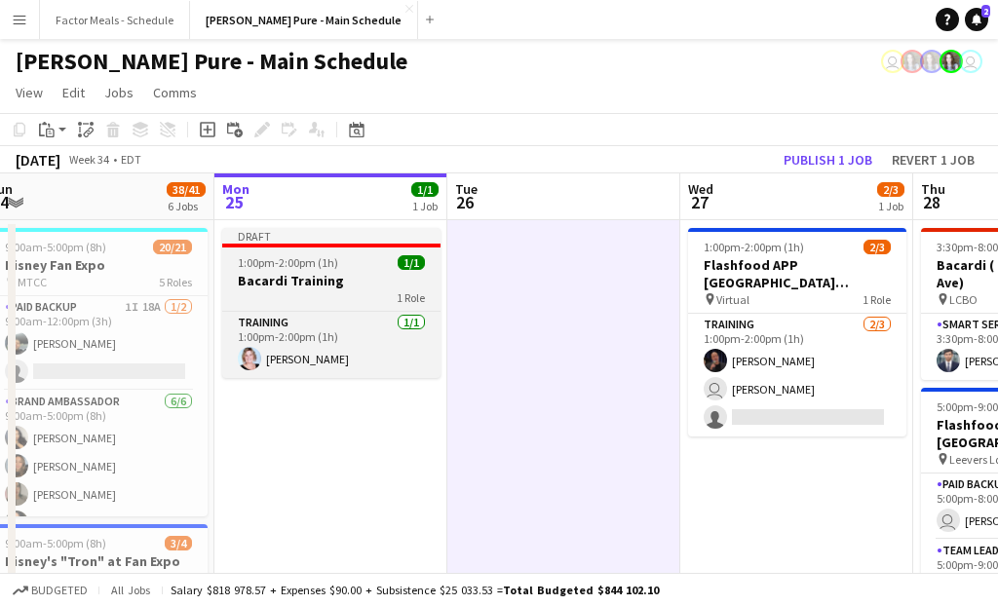
click at [353, 240] on div "Draft" at bounding box center [331, 236] width 218 height 16
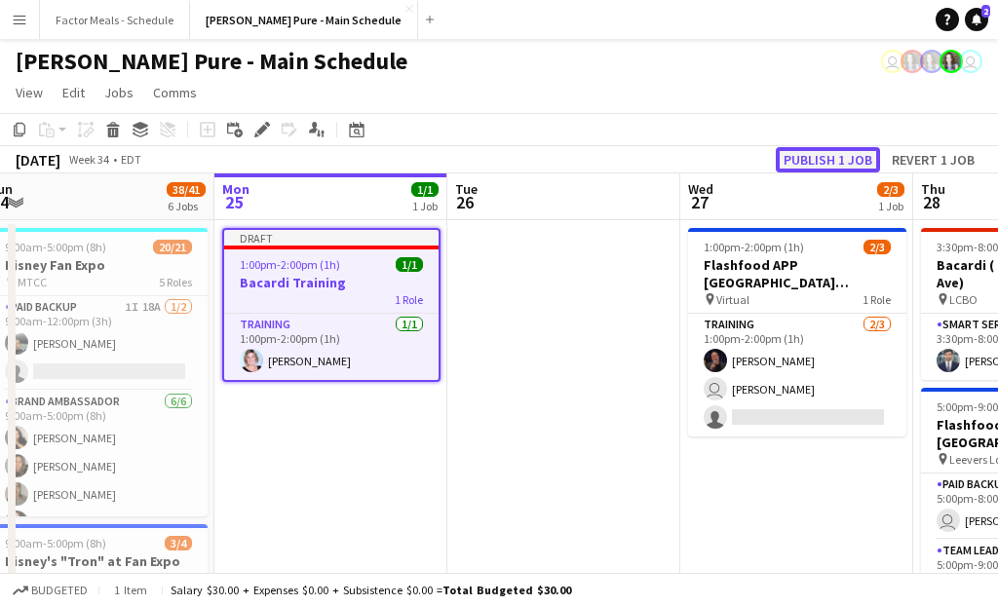
click at [789, 158] on button "Publish 1 job" at bounding box center [828, 159] width 104 height 25
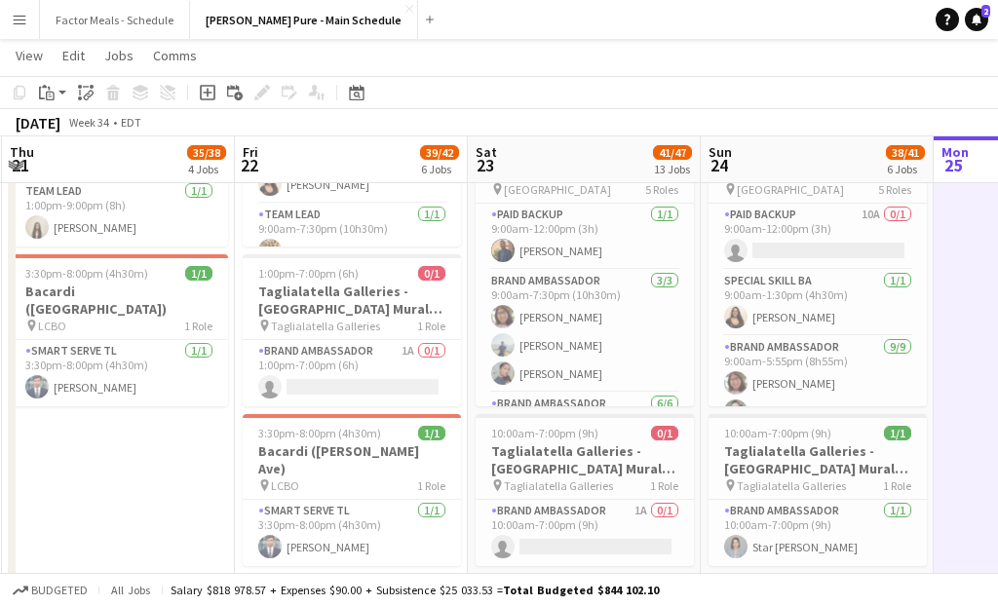
scroll to position [0, 828]
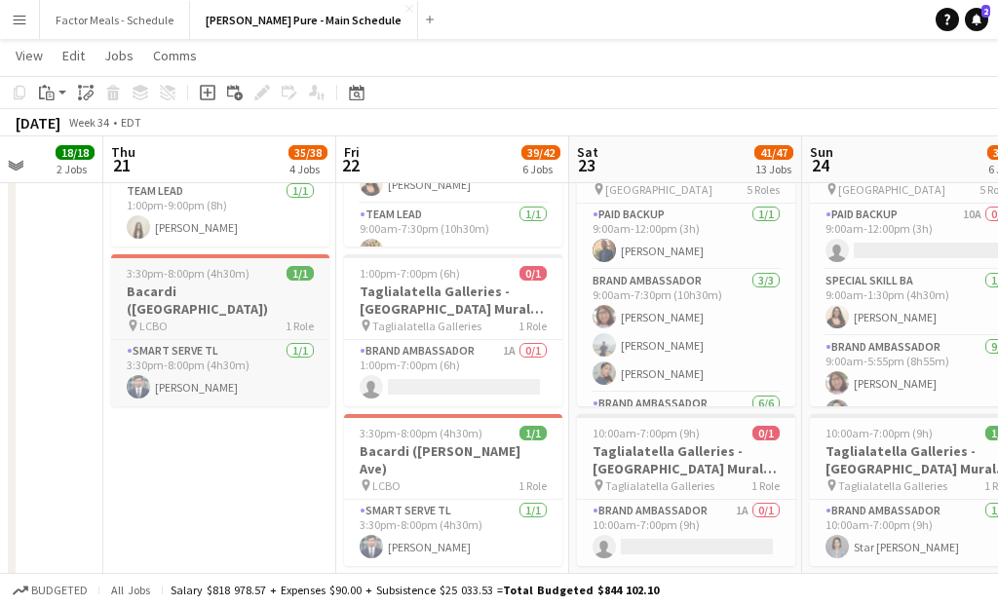
click at [204, 292] on h3 "Bacardi ([GEOGRAPHIC_DATA])" at bounding box center [220, 300] width 218 height 35
click at [204, 287] on h3 "Bacardi ([GEOGRAPHIC_DATA])" at bounding box center [220, 300] width 218 height 35
click at [206, 282] on app-job-card "3:30pm-8:00pm (4h30m) 1/1 Bacardi ([GEOGRAPHIC_DATA]) pin LCBO 1 Role Smart Ser…" at bounding box center [220, 330] width 218 height 152
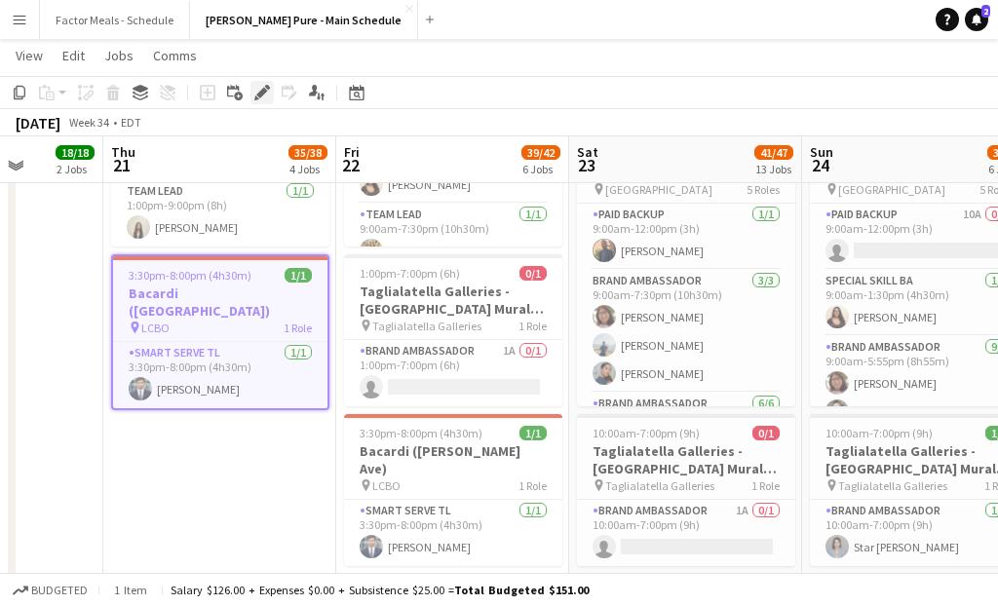
click at [264, 91] on icon at bounding box center [261, 93] width 11 height 11
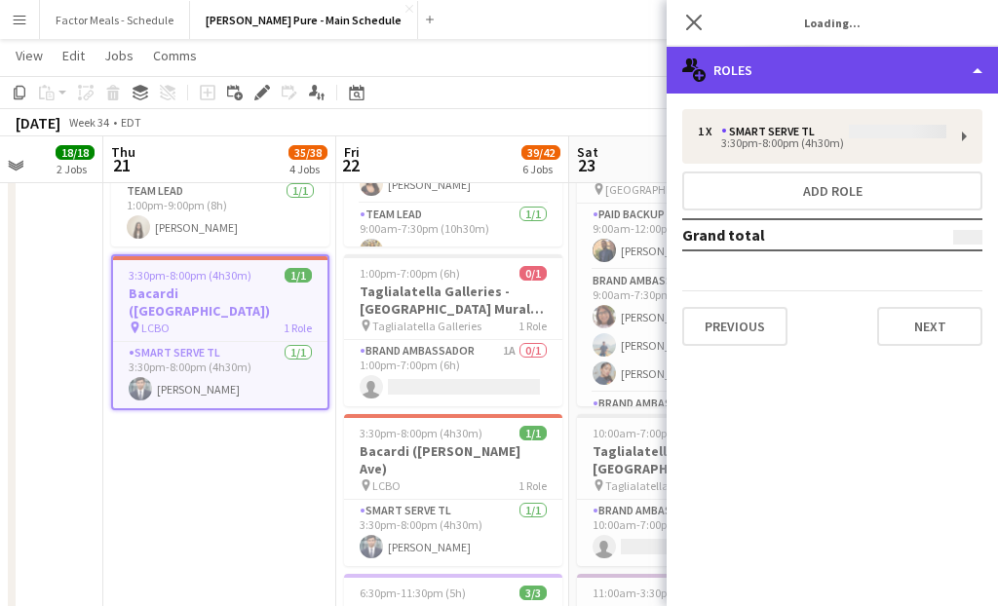
click at [799, 80] on div "multiple-users-add Roles" at bounding box center [832, 70] width 331 height 47
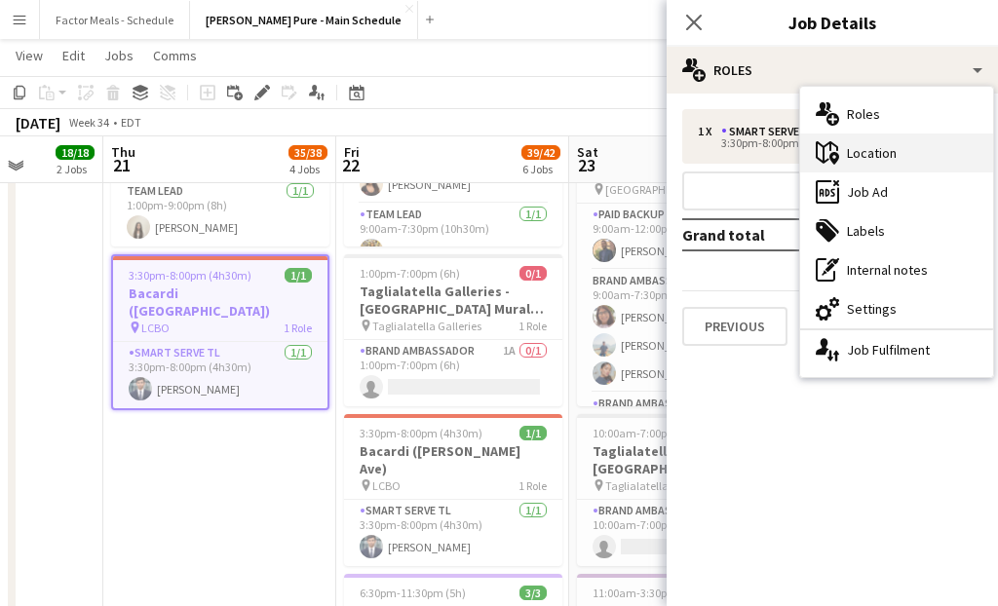
click at [875, 144] on div "maps-pin-1 Location" at bounding box center [896, 153] width 193 height 39
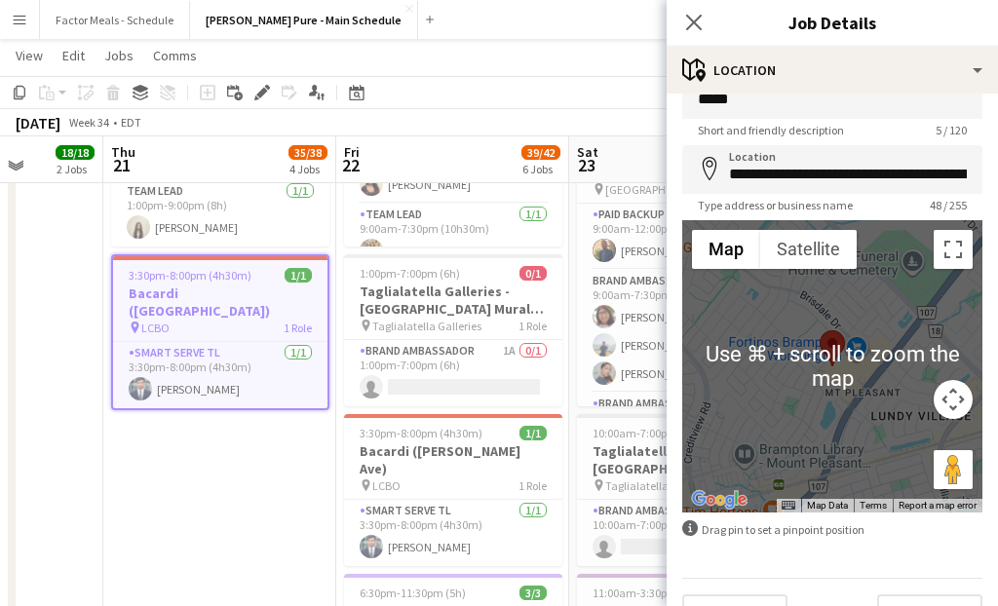
scroll to position [18, 0]
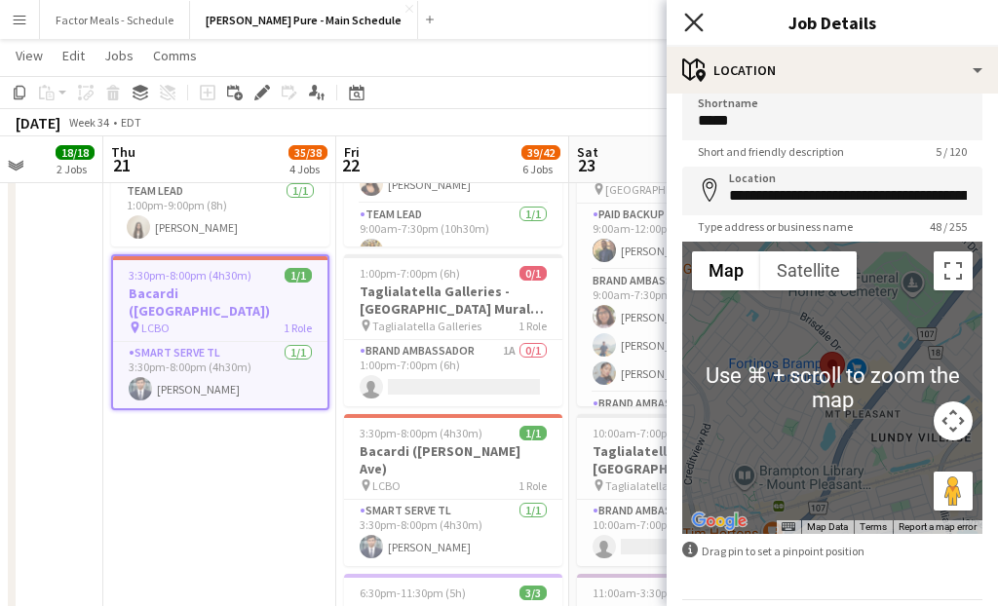
click at [696, 22] on icon "Close pop-in" at bounding box center [693, 22] width 19 height 19
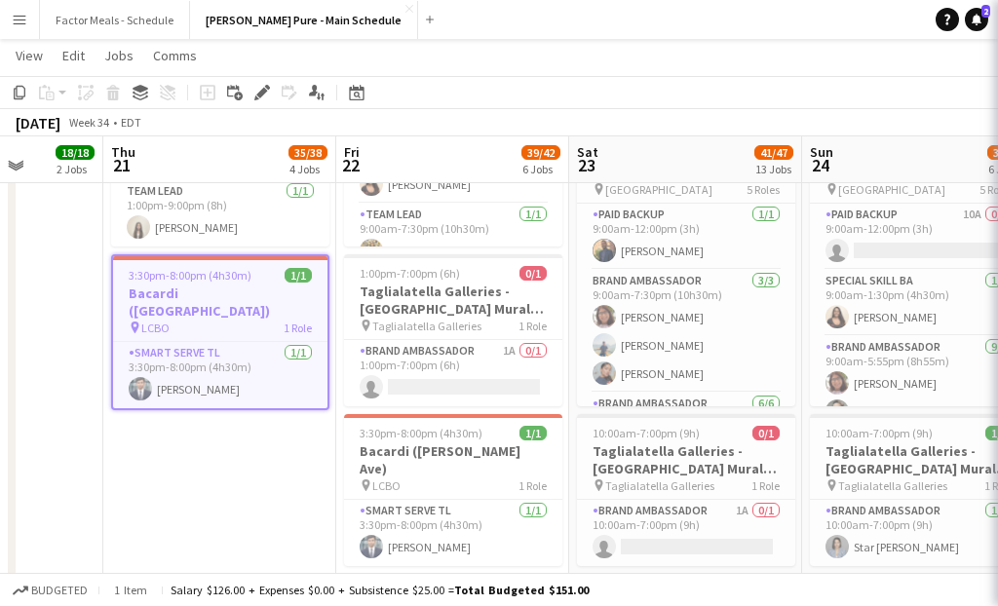
scroll to position [0, 0]
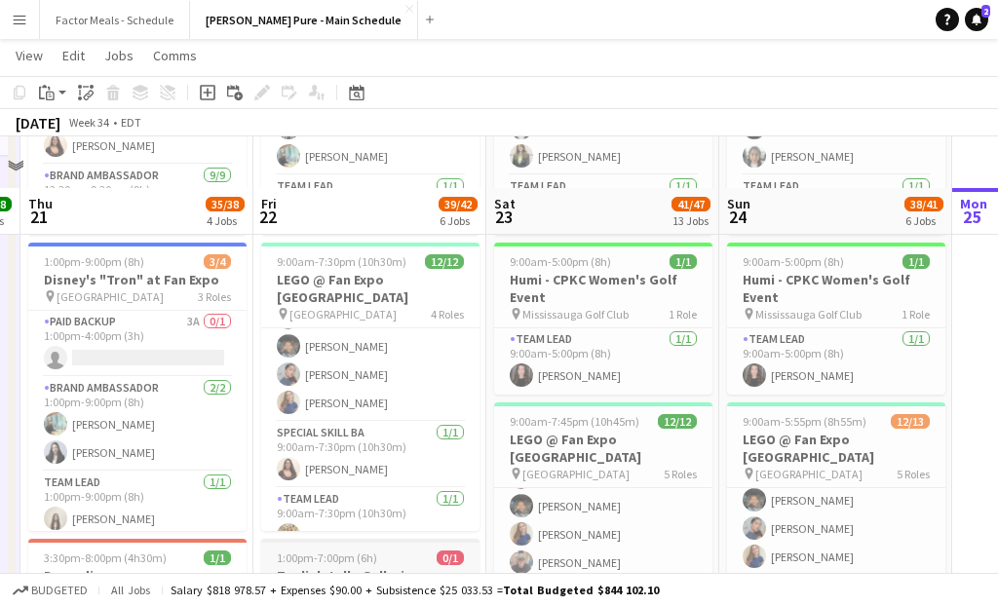
scroll to position [838, 0]
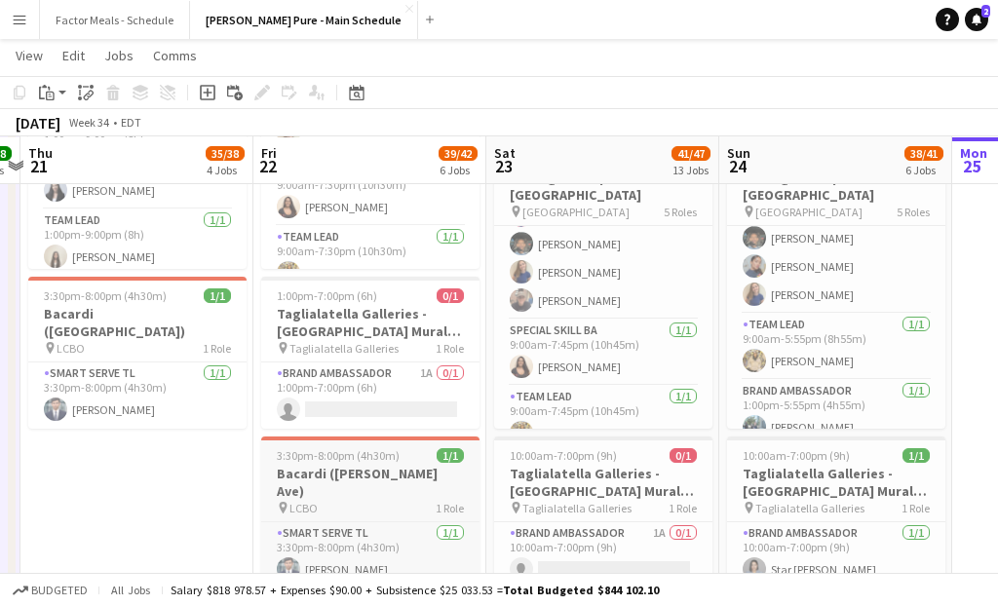
click at [355, 450] on span "3:30pm-8:00pm (4h30m)" at bounding box center [338, 455] width 123 height 15
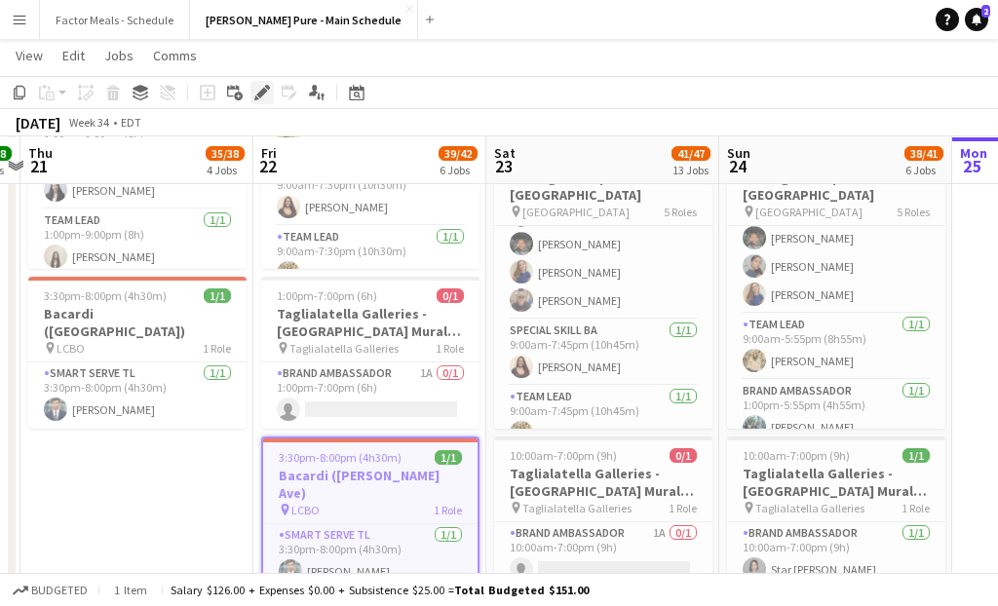
click at [261, 96] on icon at bounding box center [261, 93] width 11 height 11
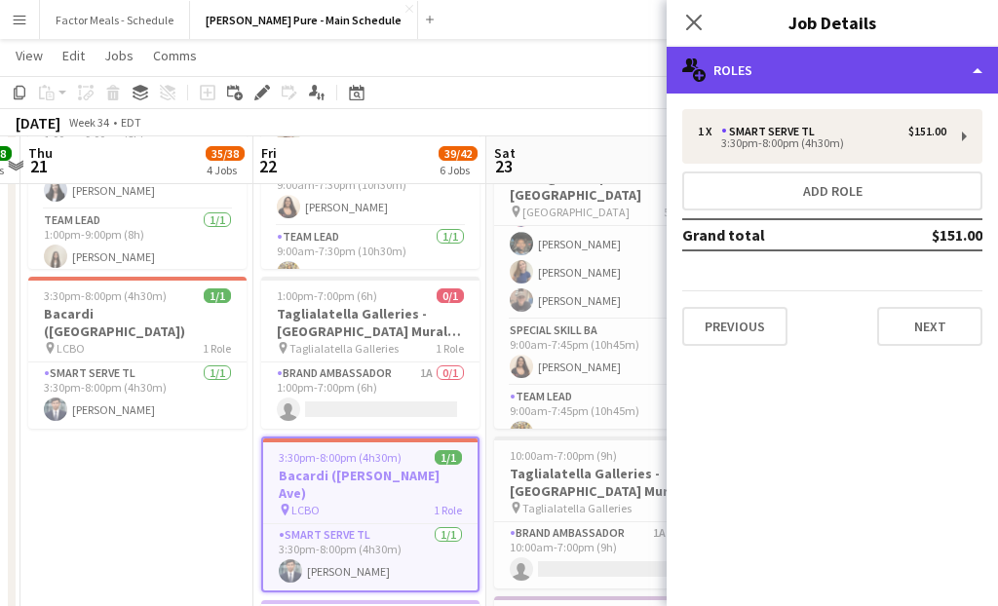
click at [737, 80] on div "multiple-users-add Roles" at bounding box center [832, 70] width 331 height 47
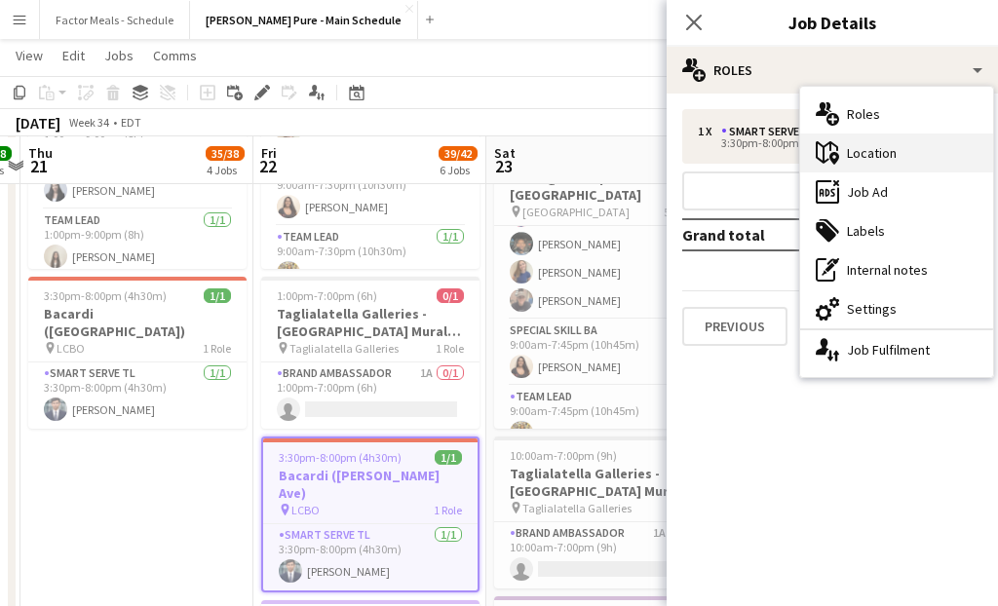
click at [877, 162] on div "maps-pin-1 Location" at bounding box center [896, 153] width 193 height 39
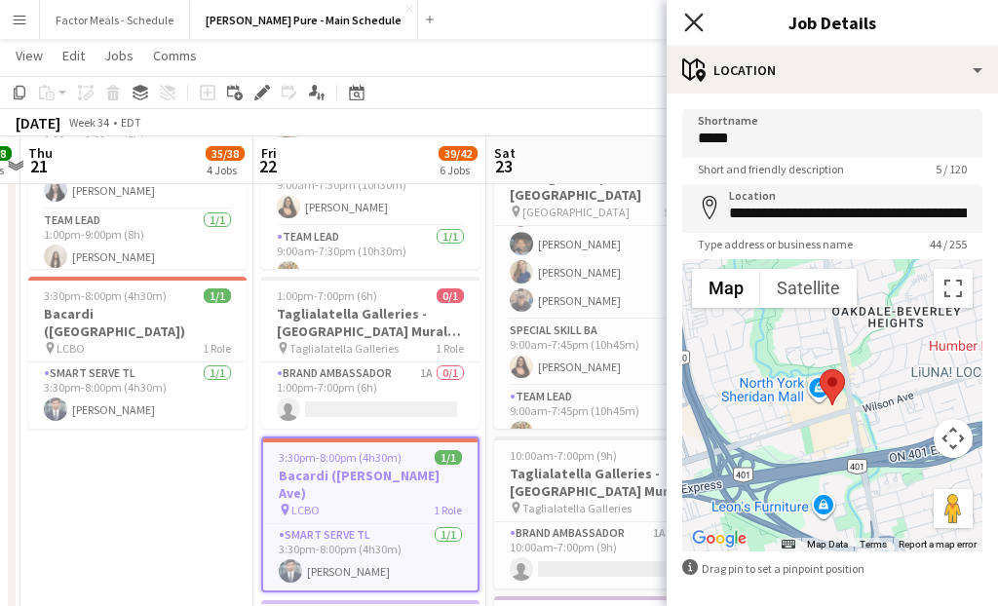
click at [692, 26] on icon "Close pop-in" at bounding box center [693, 22] width 19 height 19
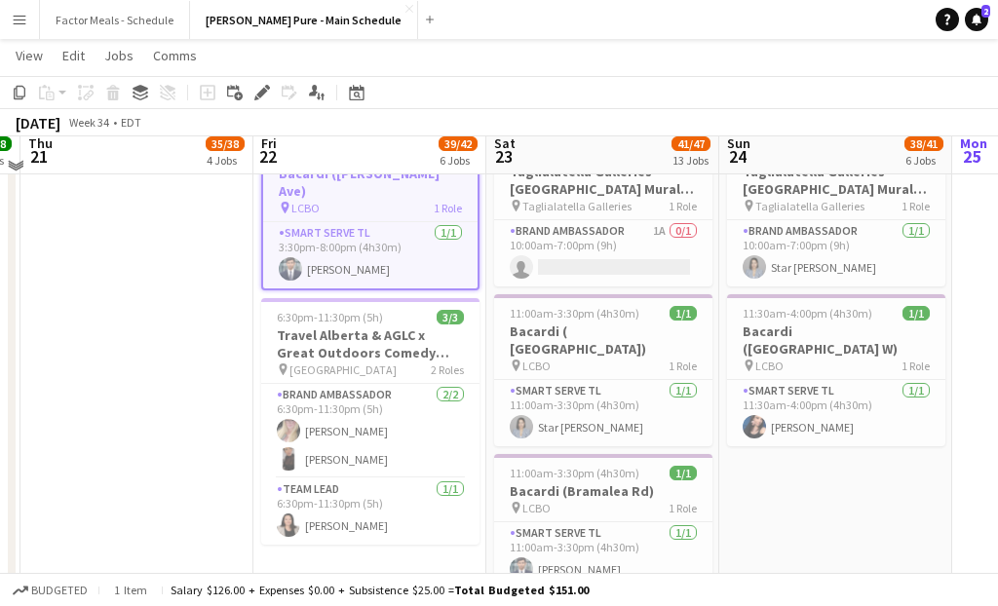
scroll to position [1130, 0]
